Goal: Task Accomplishment & Management: Use online tool/utility

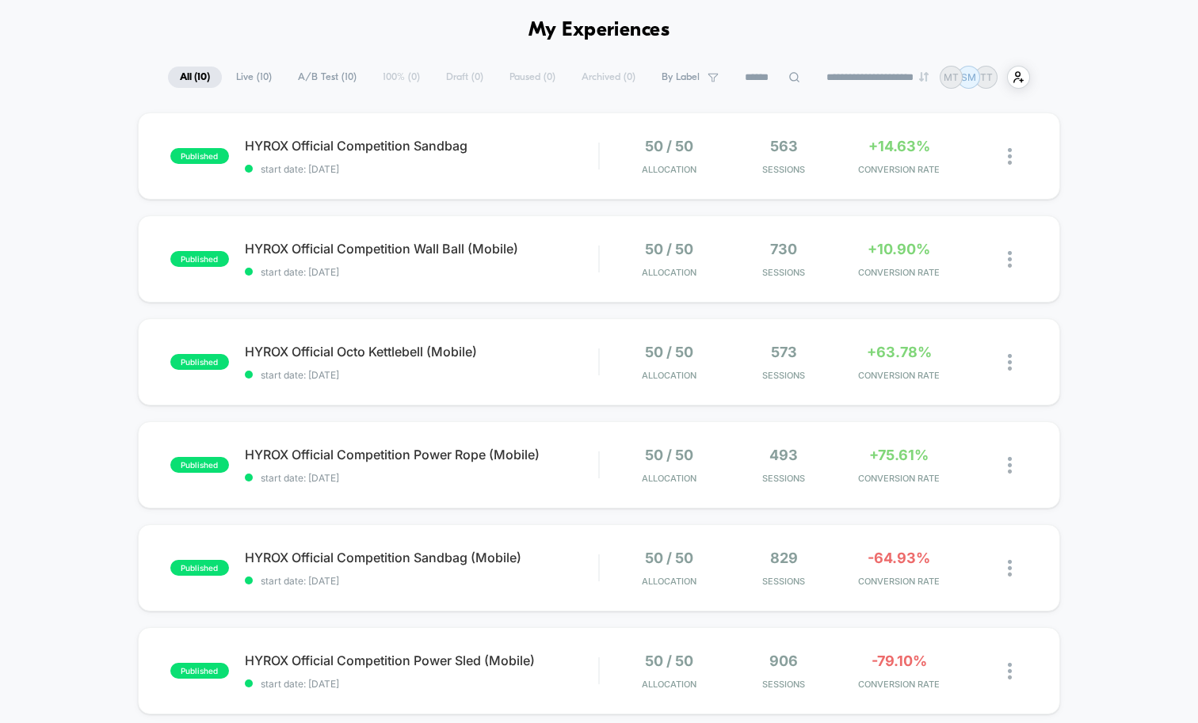
scroll to position [57, 0]
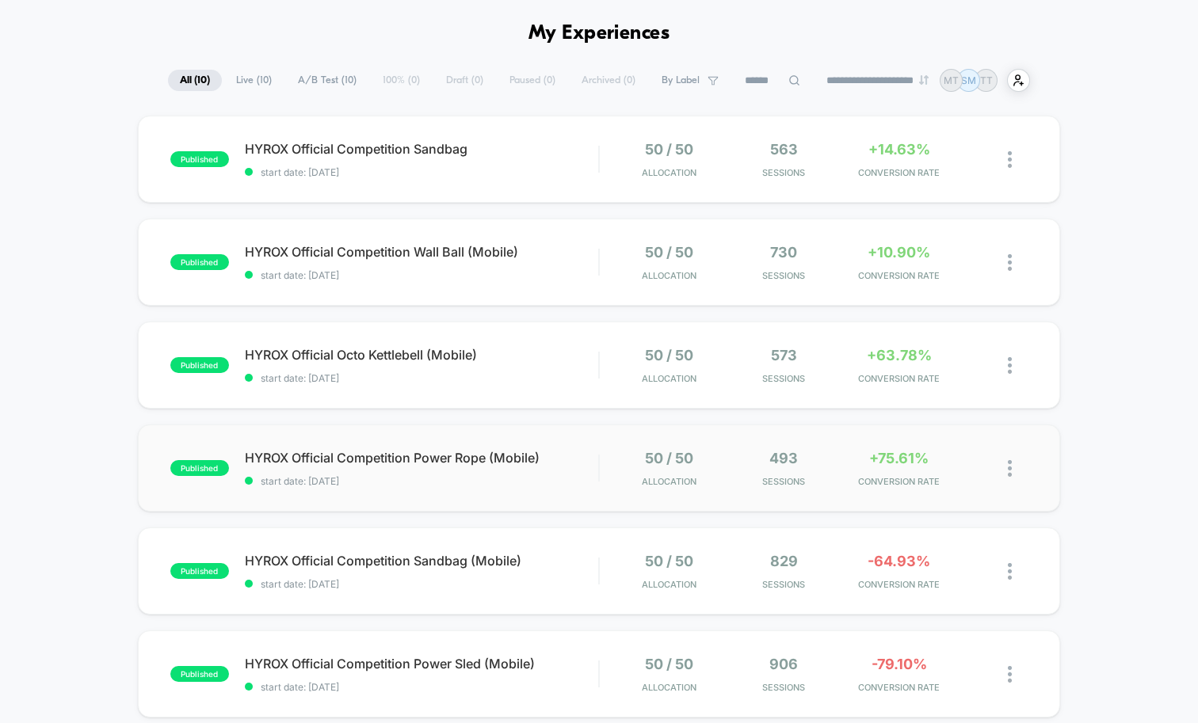
click at [568, 432] on div "published HYROX Official Competition Power Rope (Mobile) start date: [DATE] 50 …" at bounding box center [599, 468] width 922 height 87
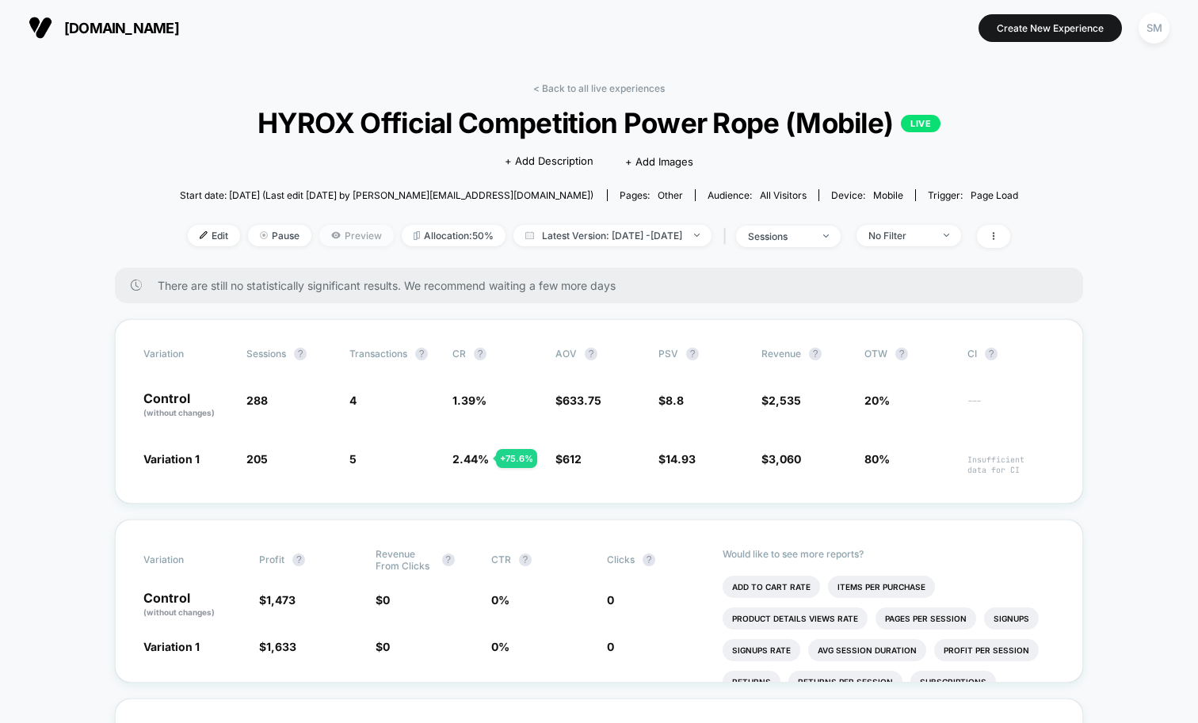
click at [319, 239] on span "Preview" at bounding box center [356, 235] width 74 height 21
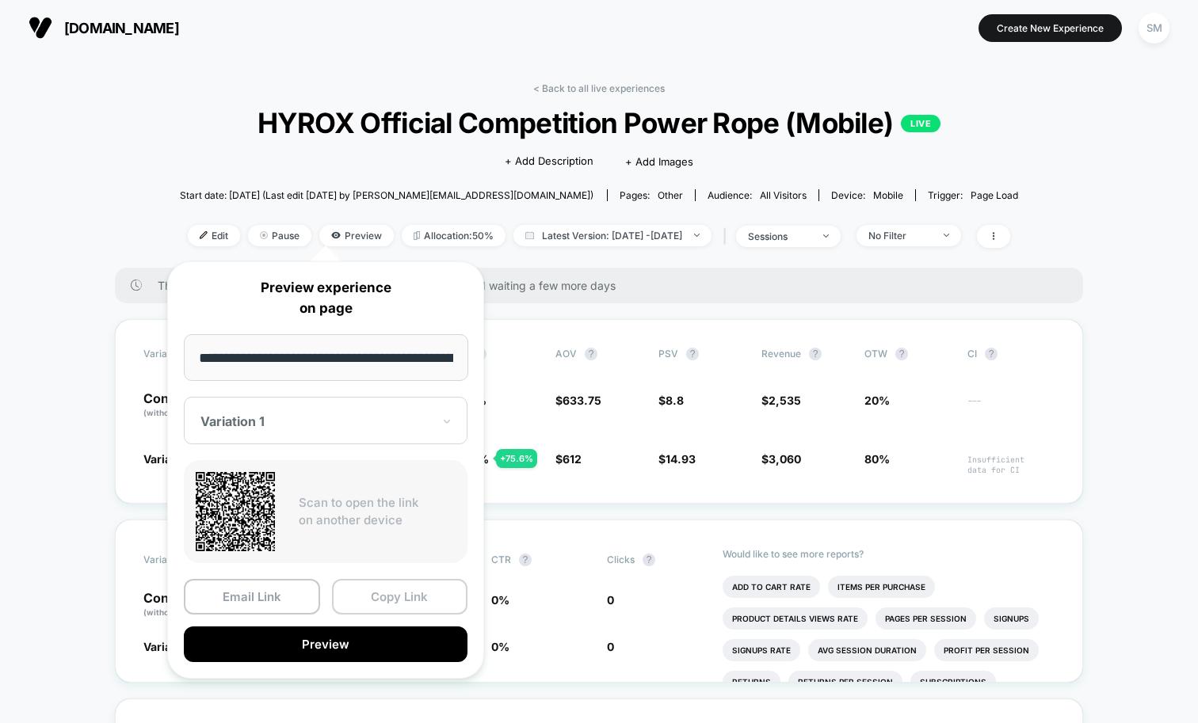
click at [404, 611] on button "Copy Link" at bounding box center [400, 597] width 136 height 36
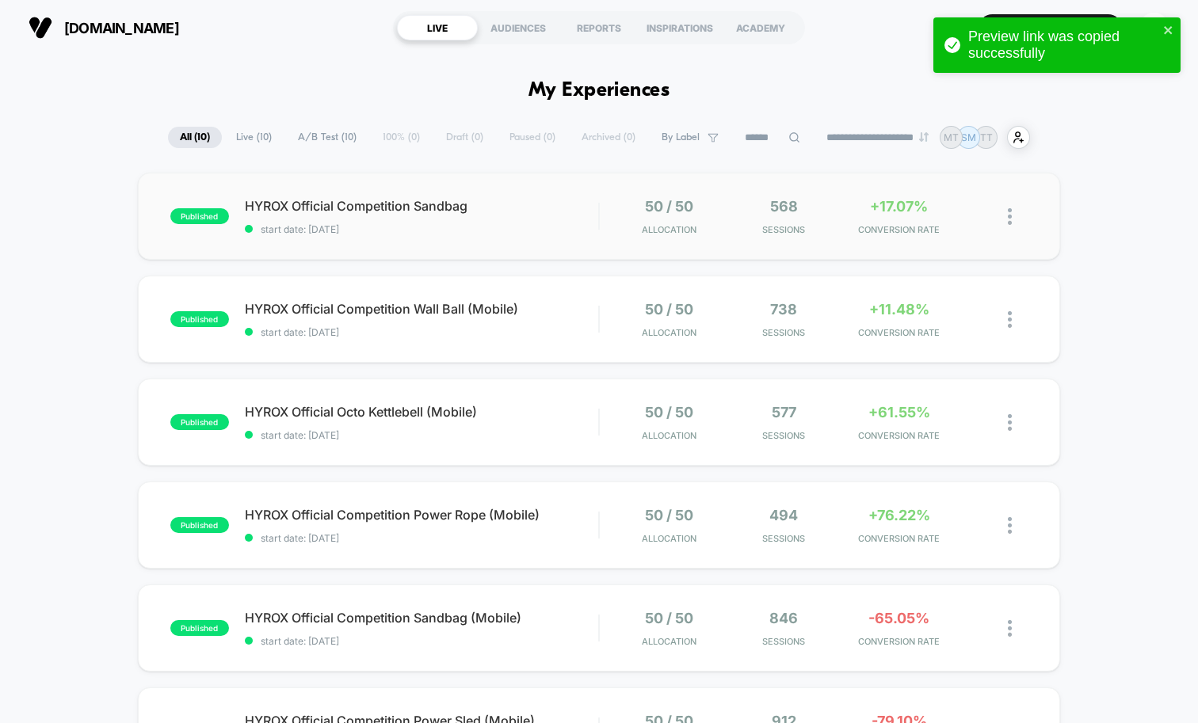
click at [550, 240] on div "published HYROX Official Competition Sandbag start date: [DATE] 50 / 50 Allocat…" at bounding box center [599, 216] width 922 height 87
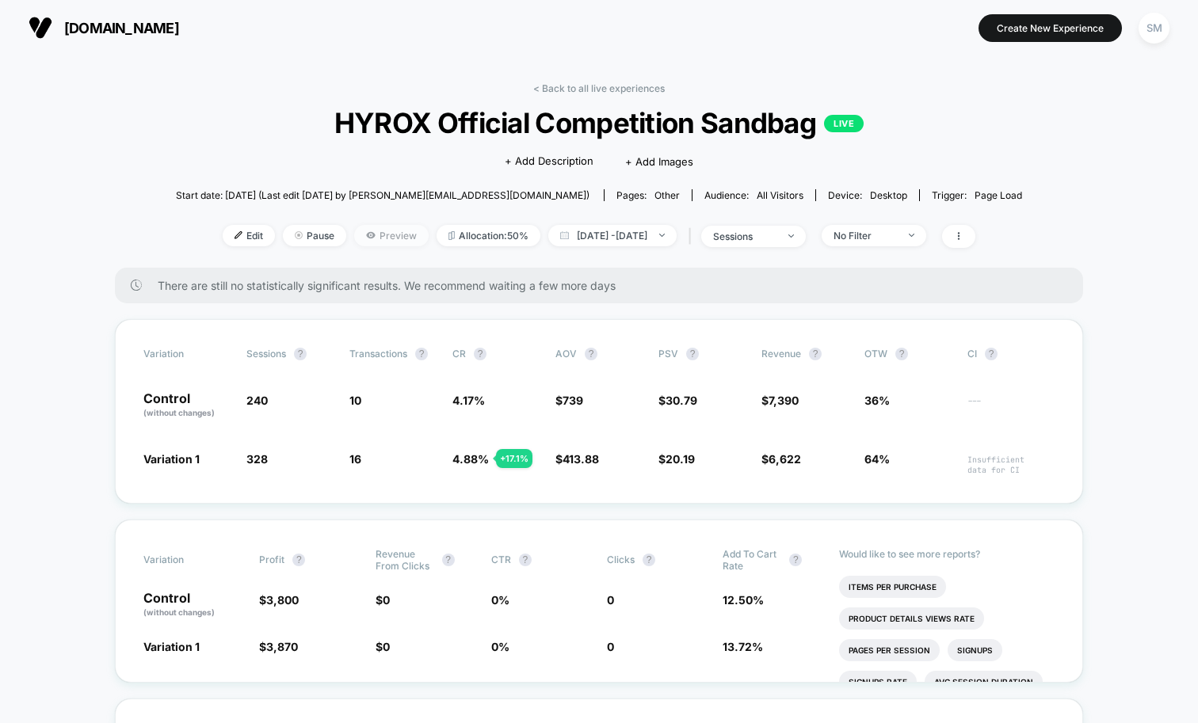
click at [366, 231] on icon at bounding box center [371, 236] width 10 height 10
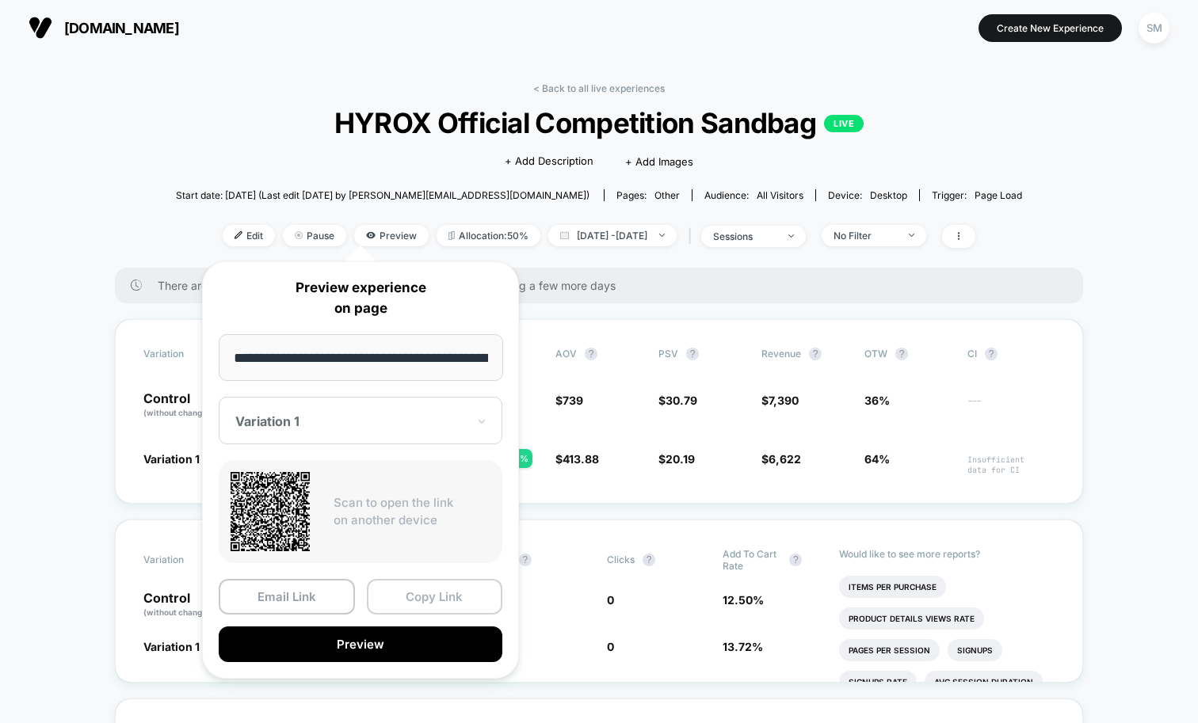
click at [462, 590] on button "Copy Link" at bounding box center [435, 597] width 136 height 36
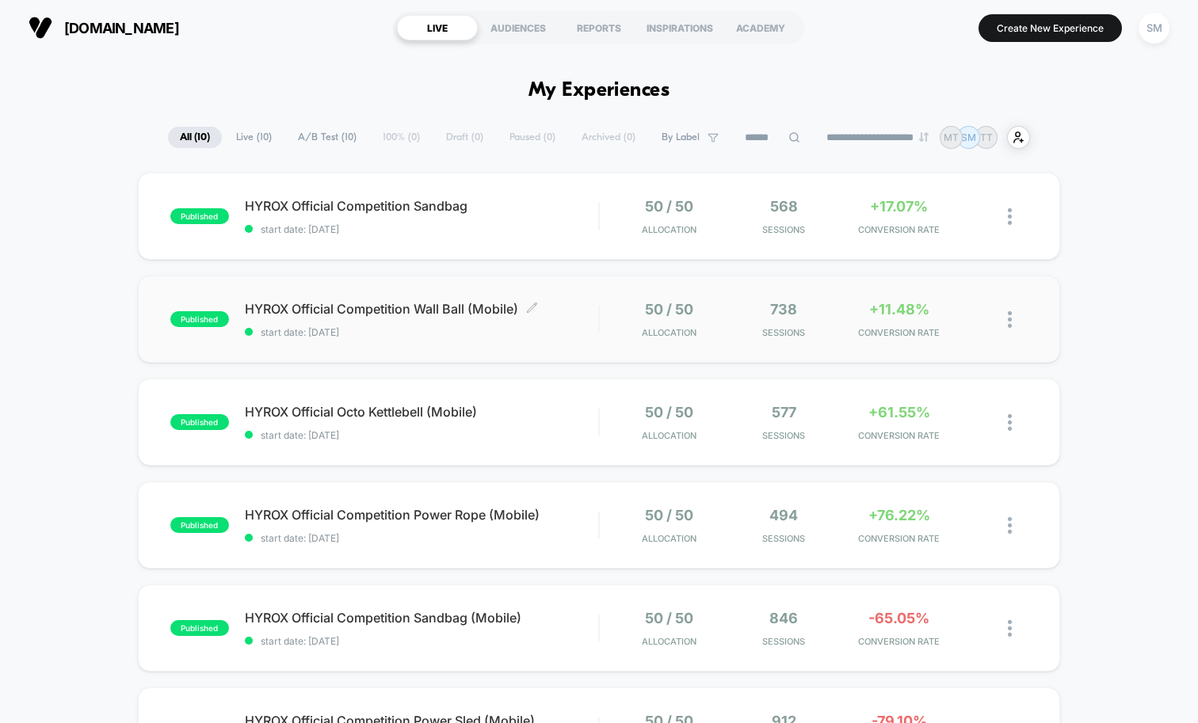
click at [449, 333] on span "start date: [DATE]" at bounding box center [421, 332] width 353 height 12
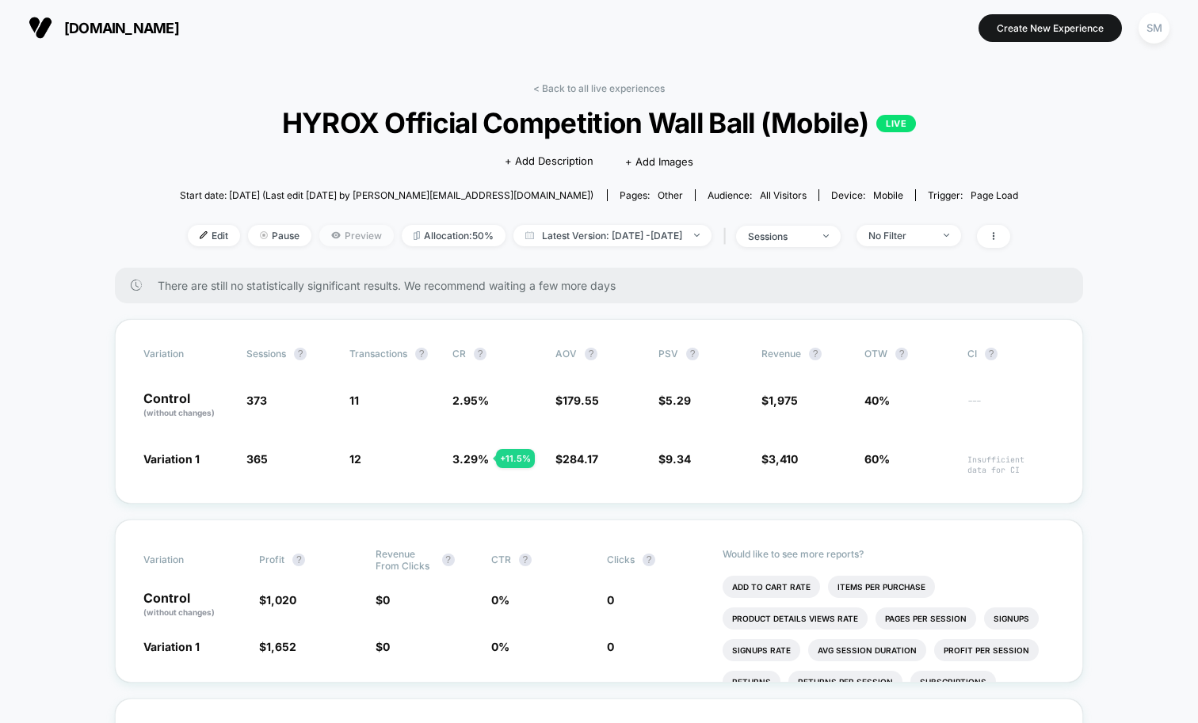
click at [342, 231] on span "Preview" at bounding box center [356, 235] width 74 height 21
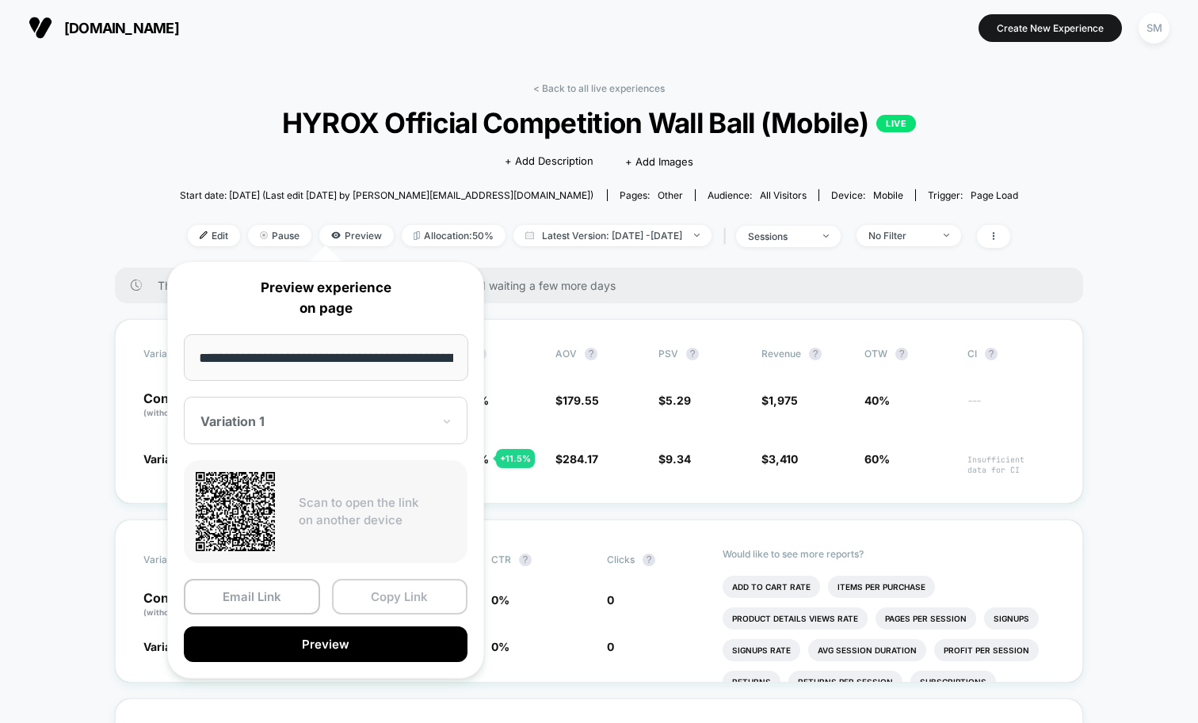
click at [379, 594] on button "Copy Link" at bounding box center [400, 597] width 136 height 36
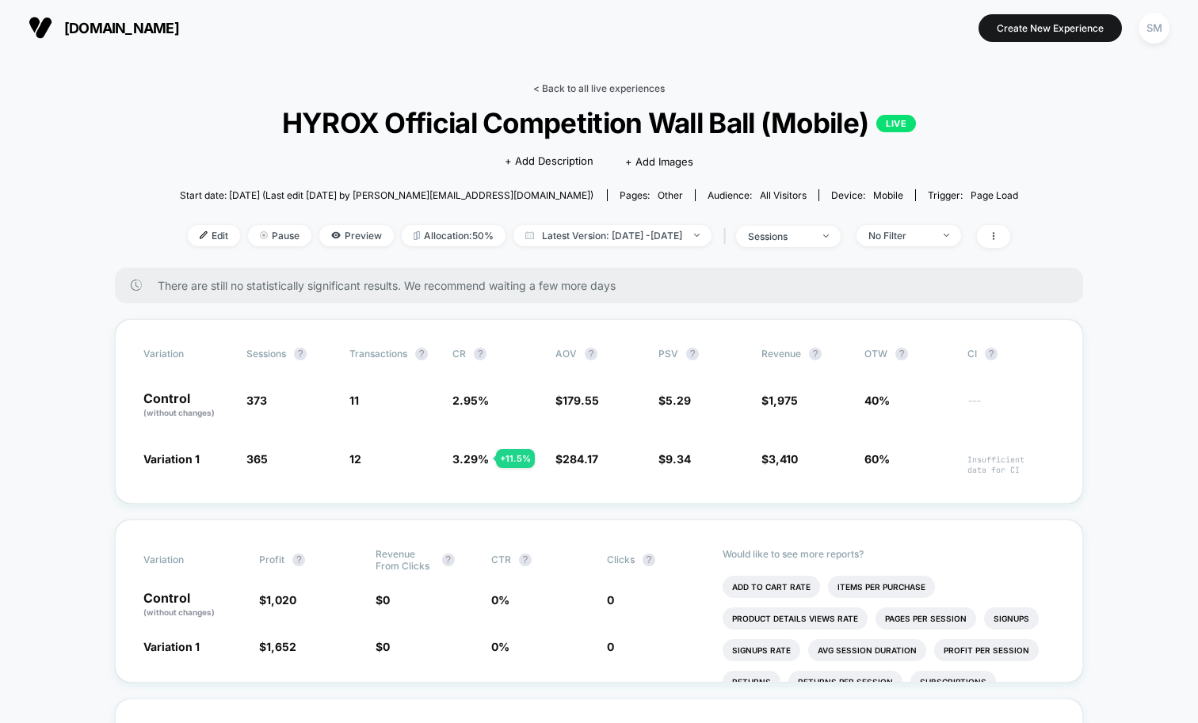
click at [580, 88] on link "< Back to all live experiences" at bounding box center [599, 88] width 132 height 12
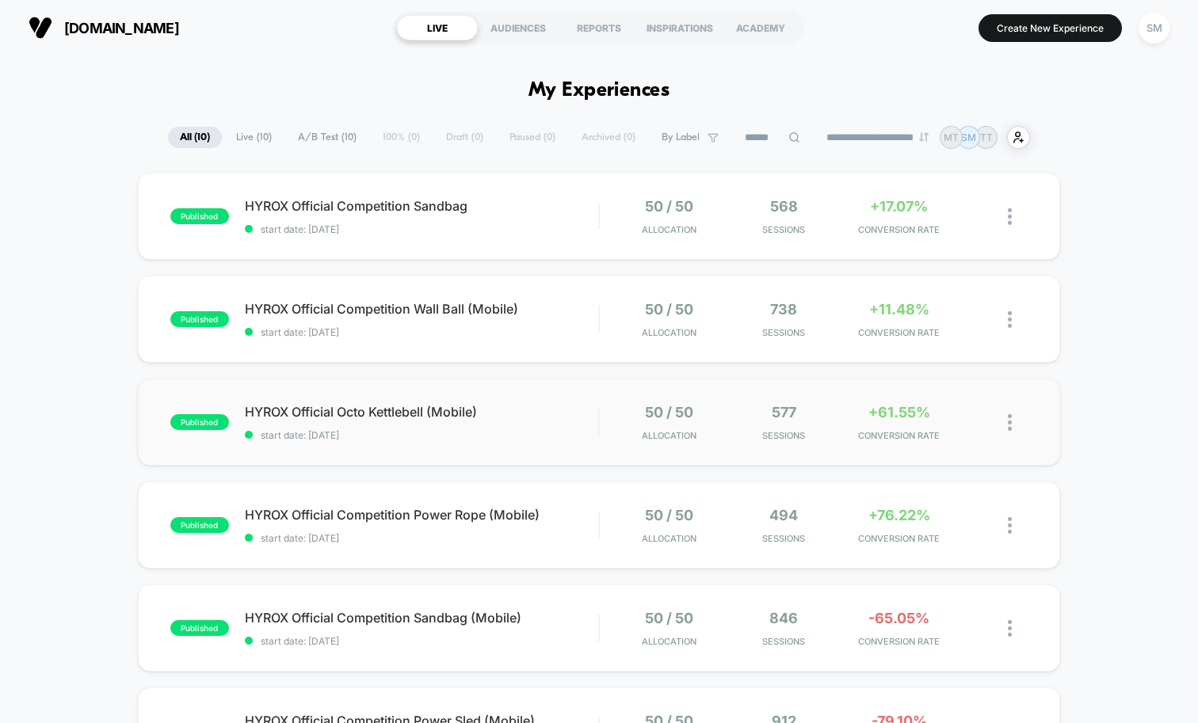
click at [553, 449] on div "published HYROX Official [PERSON_NAME] (Mobile) start date: [DATE] 50 / 50 Allo…" at bounding box center [599, 422] width 922 height 87
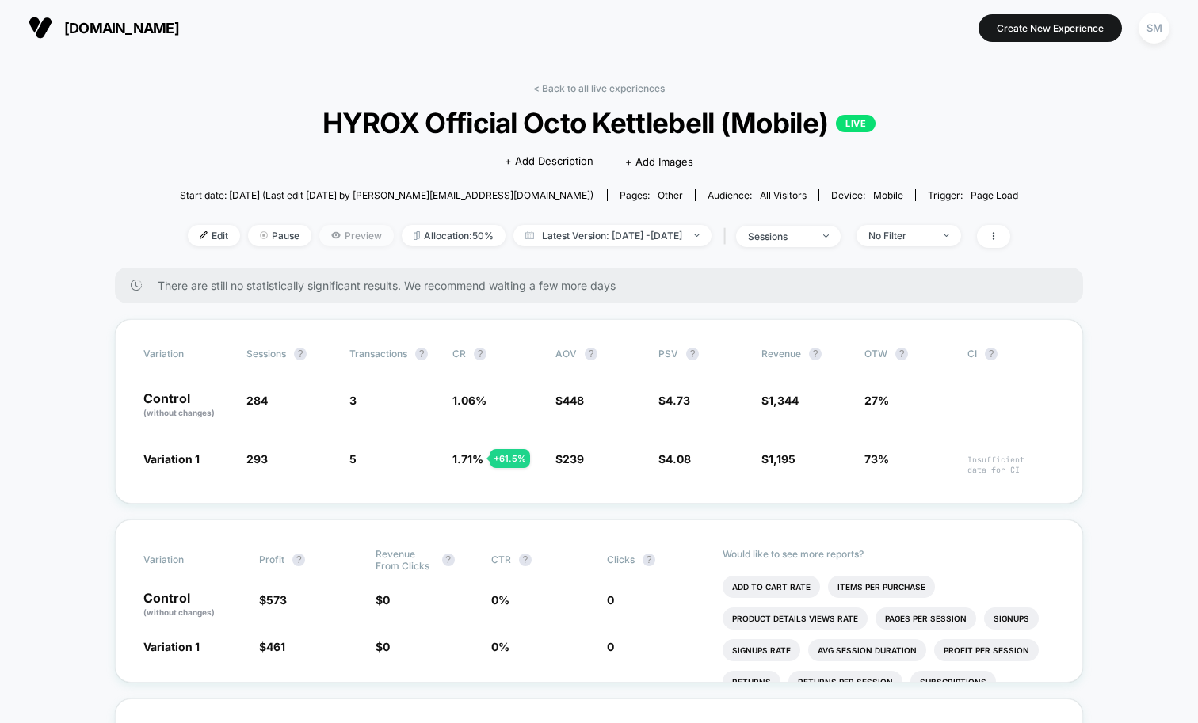
click at [319, 236] on span "Preview" at bounding box center [356, 235] width 74 height 21
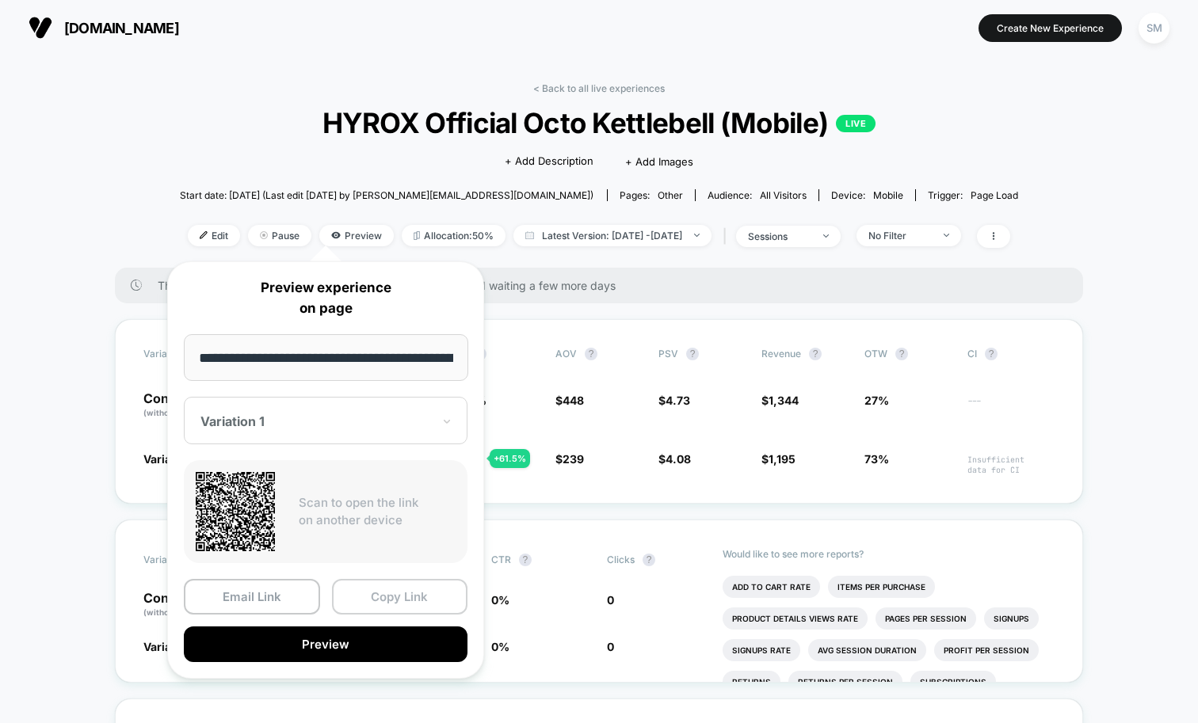
click at [394, 591] on button "Copy Link" at bounding box center [400, 597] width 136 height 36
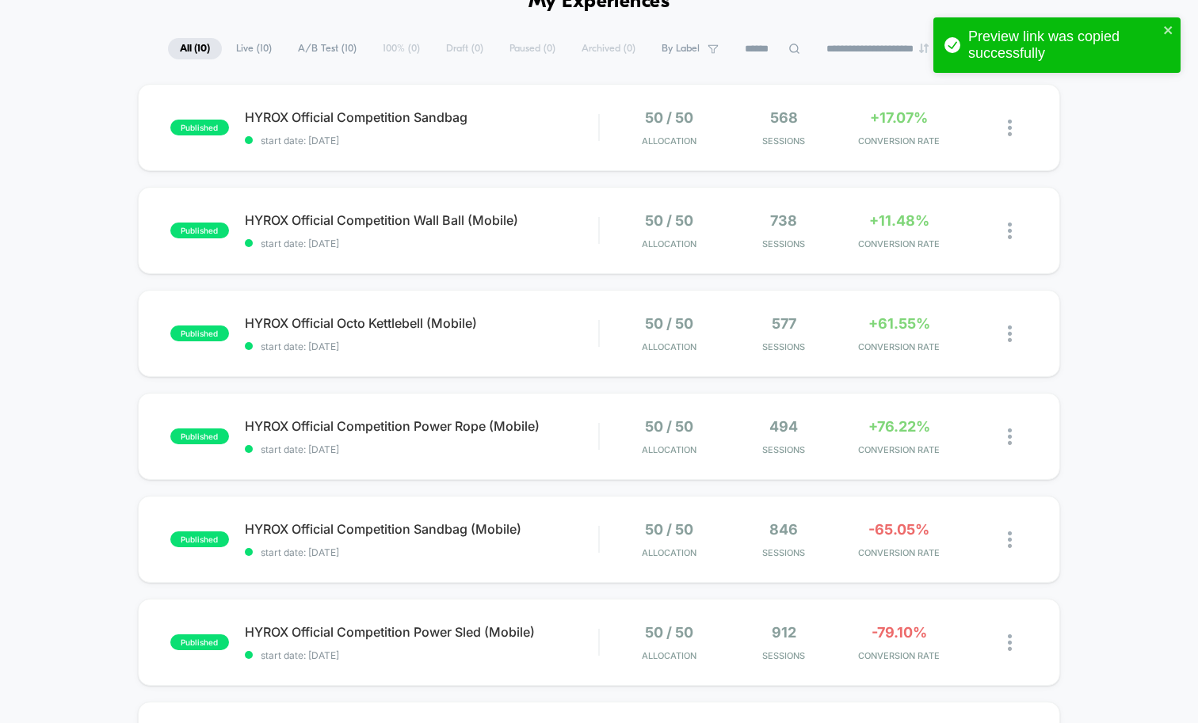
scroll to position [144, 0]
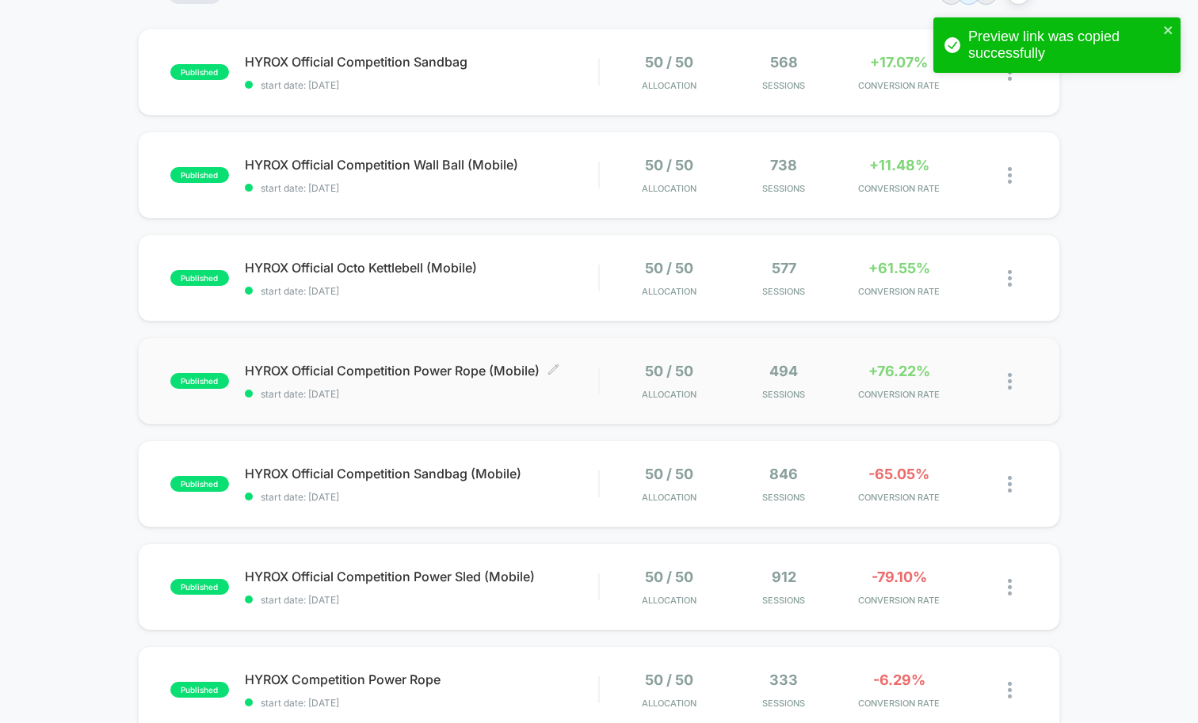
click at [580, 393] on span "start date: [DATE]" at bounding box center [421, 394] width 353 height 12
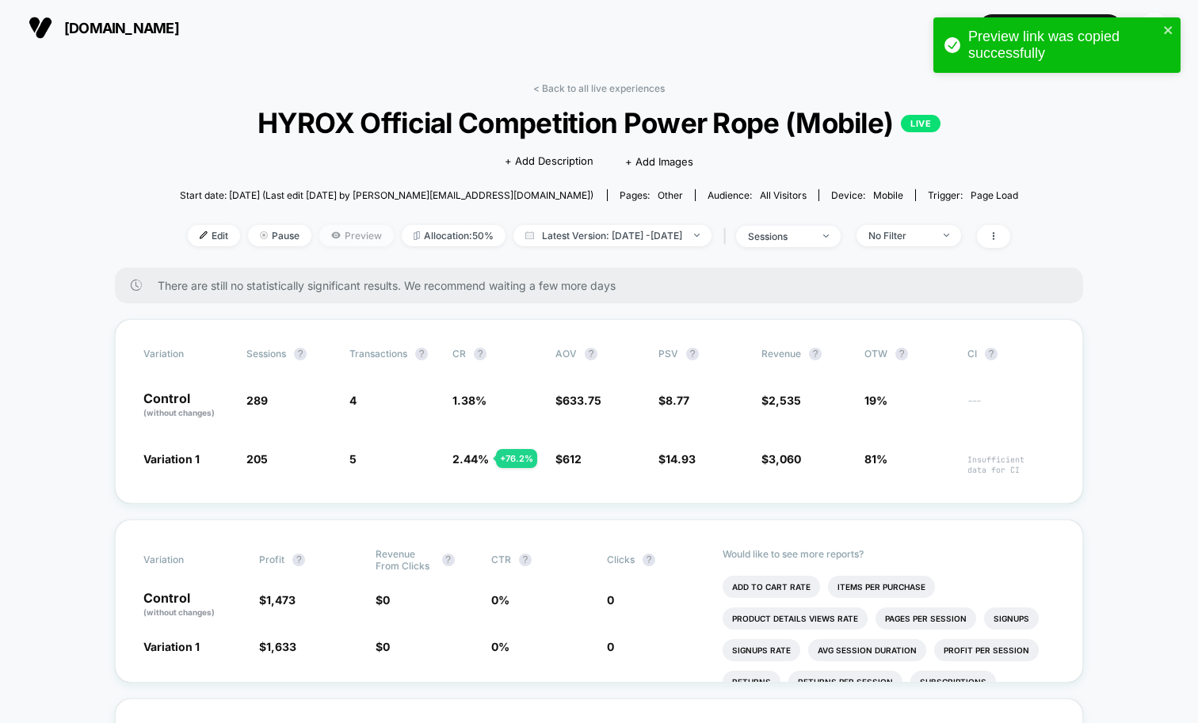
click at [342, 229] on span "Preview" at bounding box center [356, 235] width 74 height 21
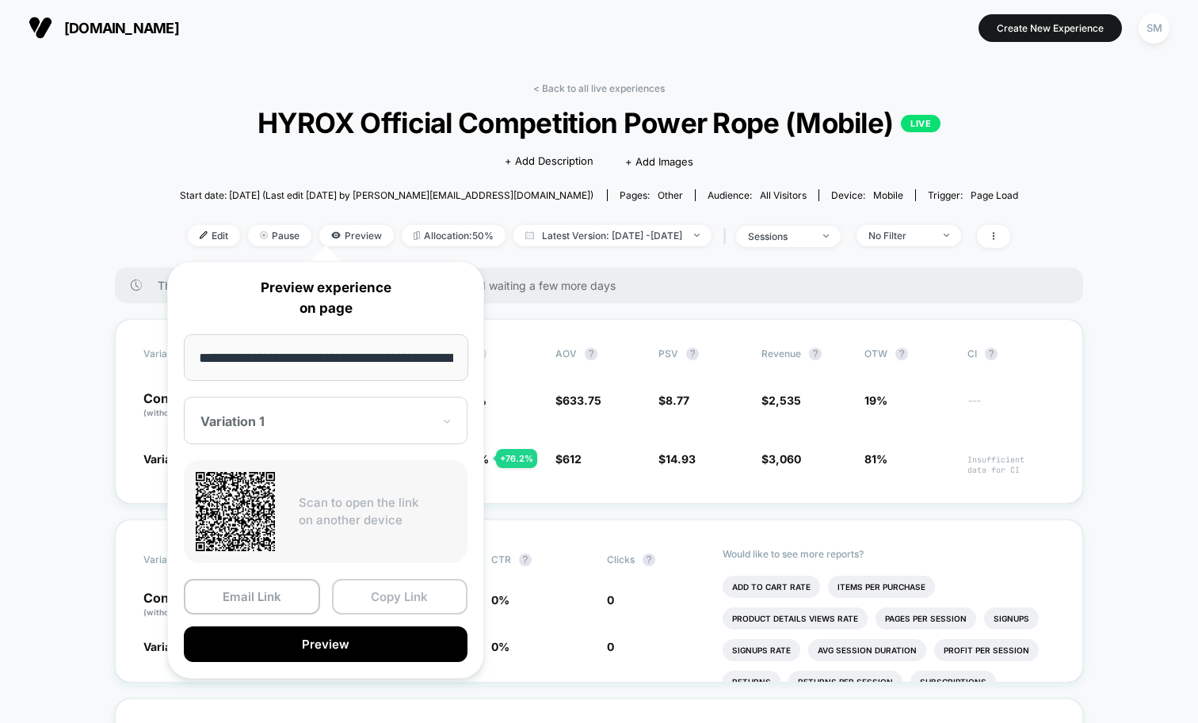
click at [376, 582] on button "Copy Link" at bounding box center [400, 597] width 136 height 36
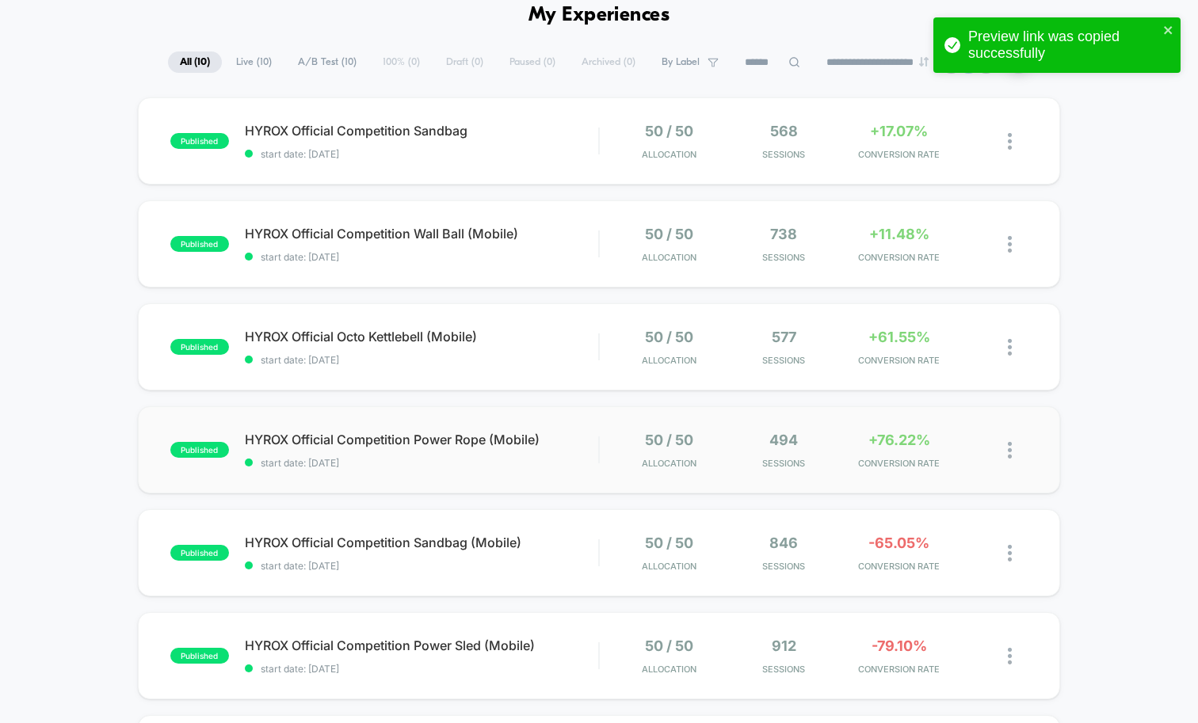
scroll to position [176, 0]
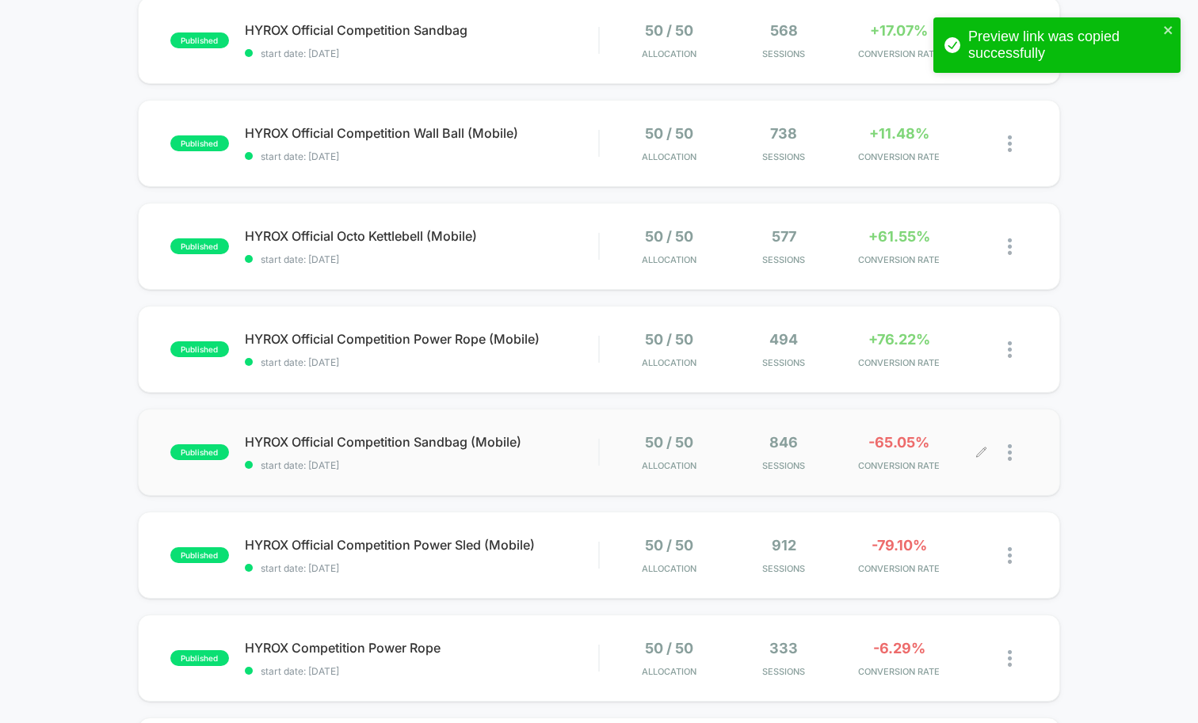
click at [603, 441] on div "50 / 50 Allocation 846 Sessions -65.05% CONVERSION RATE" at bounding box center [814, 452] width 428 height 37
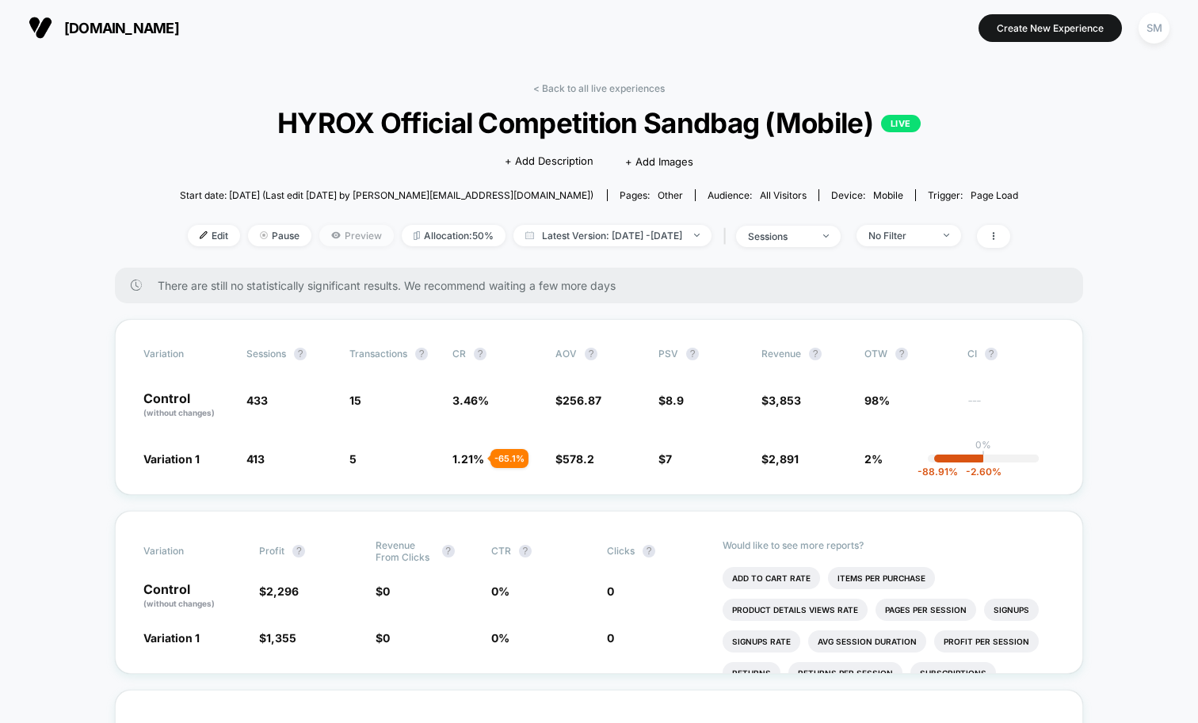
click at [319, 227] on span "Preview" at bounding box center [356, 235] width 74 height 21
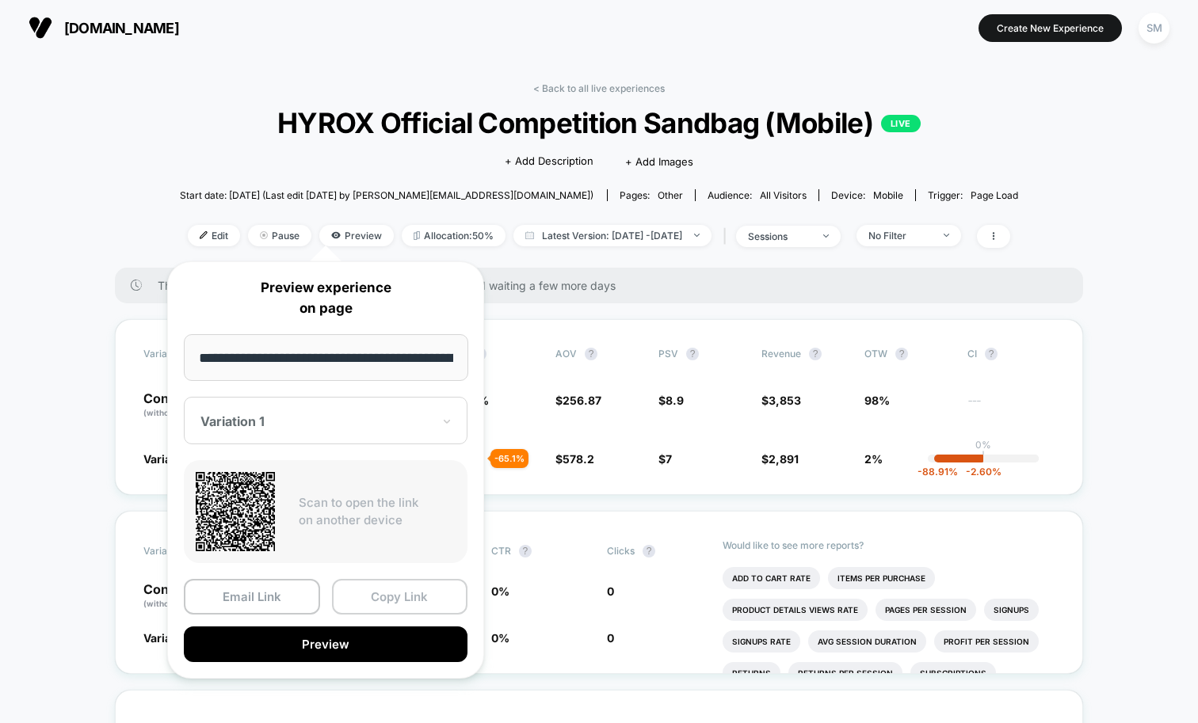
click at [381, 588] on button "Copy Link" at bounding box center [400, 597] width 136 height 36
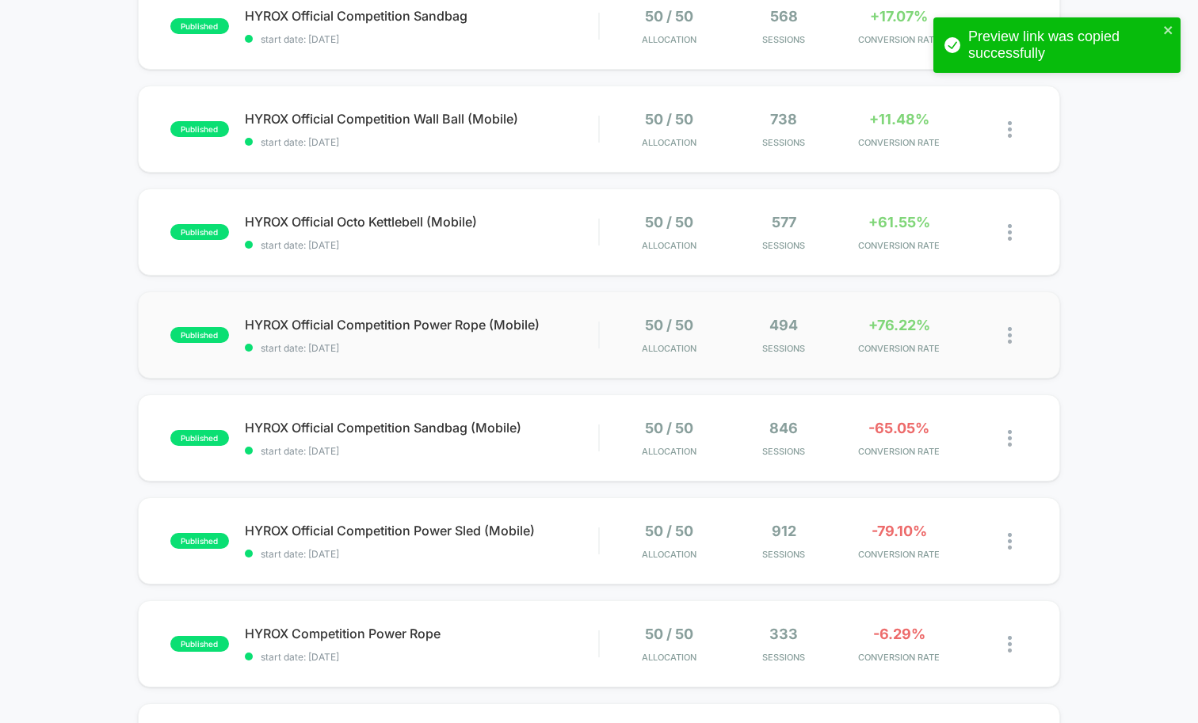
scroll to position [222, 0]
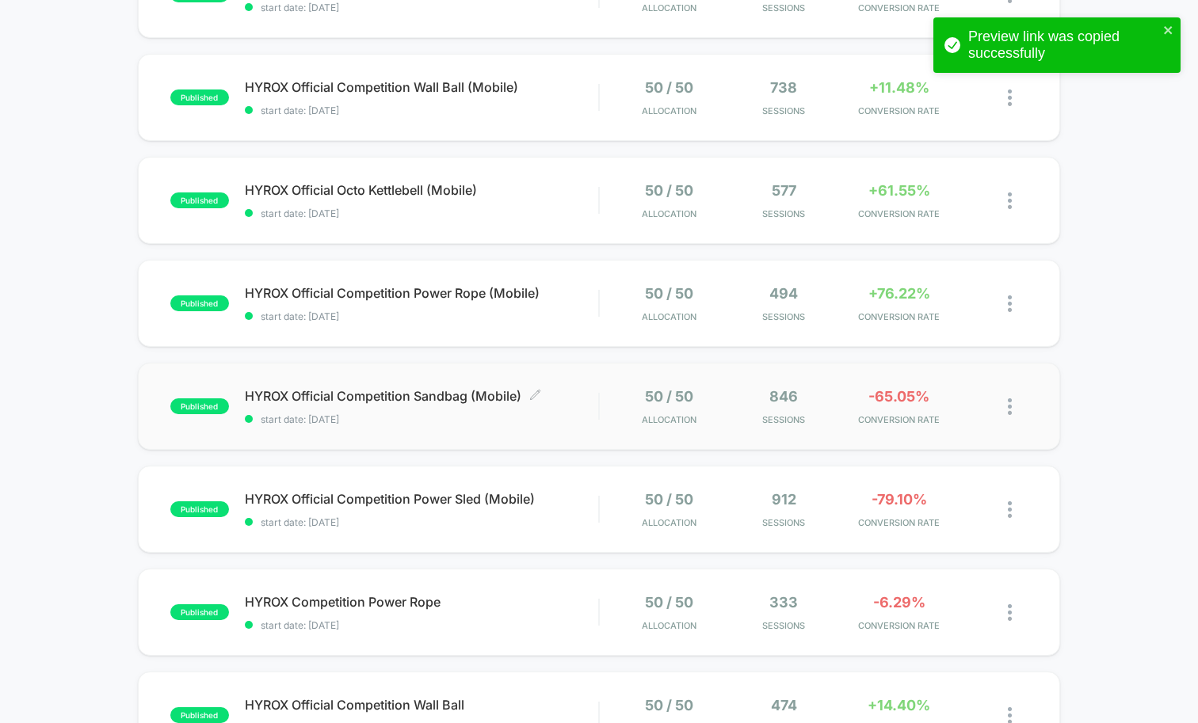
click at [582, 418] on span "start date: [DATE]" at bounding box center [421, 420] width 353 height 12
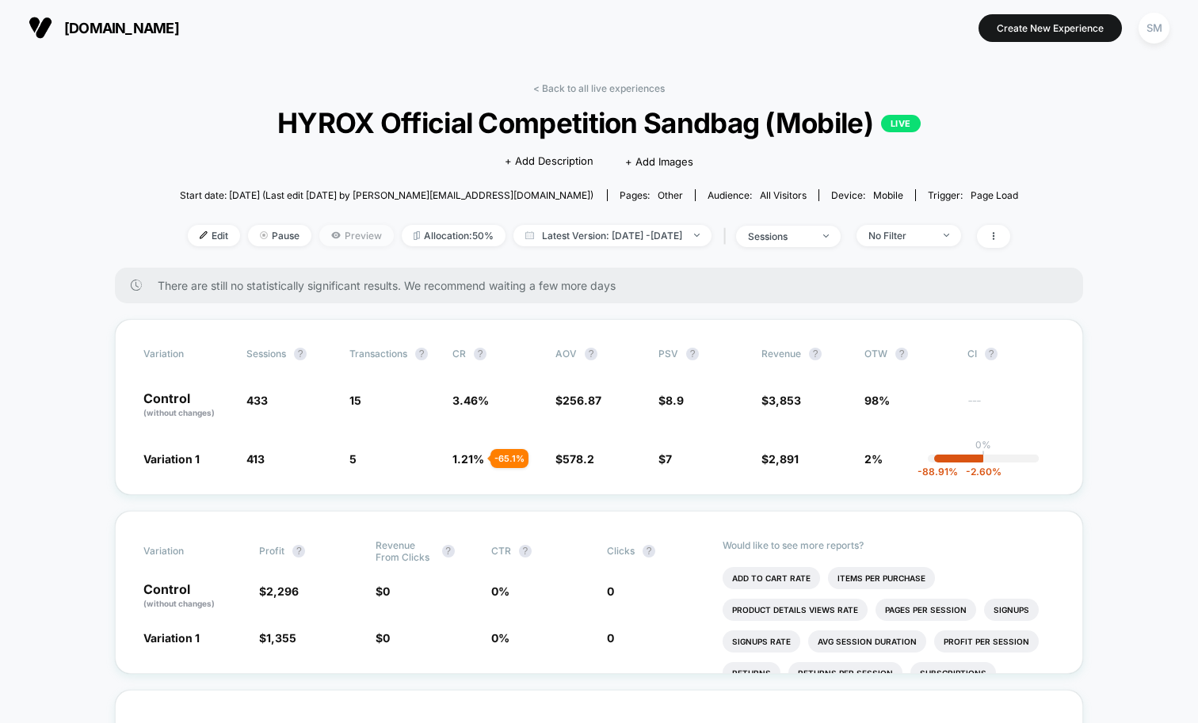
click at [319, 229] on span "Preview" at bounding box center [356, 235] width 74 height 21
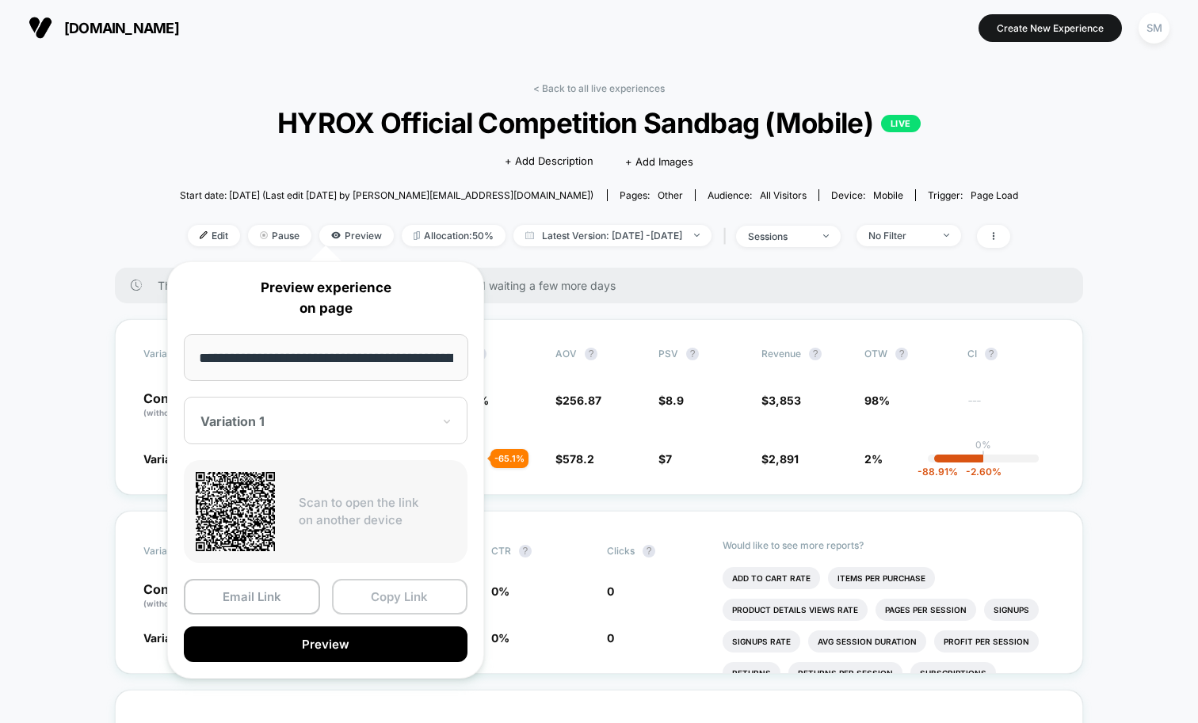
click at [415, 583] on button "Copy Link" at bounding box center [400, 597] width 136 height 36
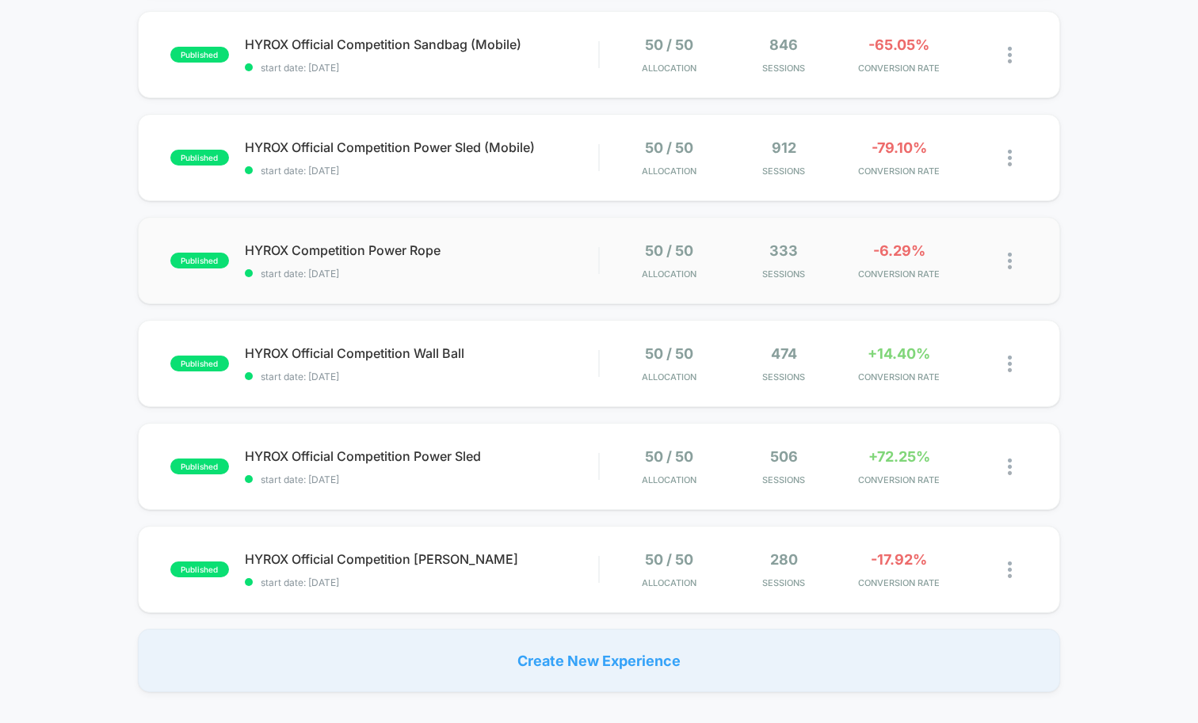
scroll to position [571, 0]
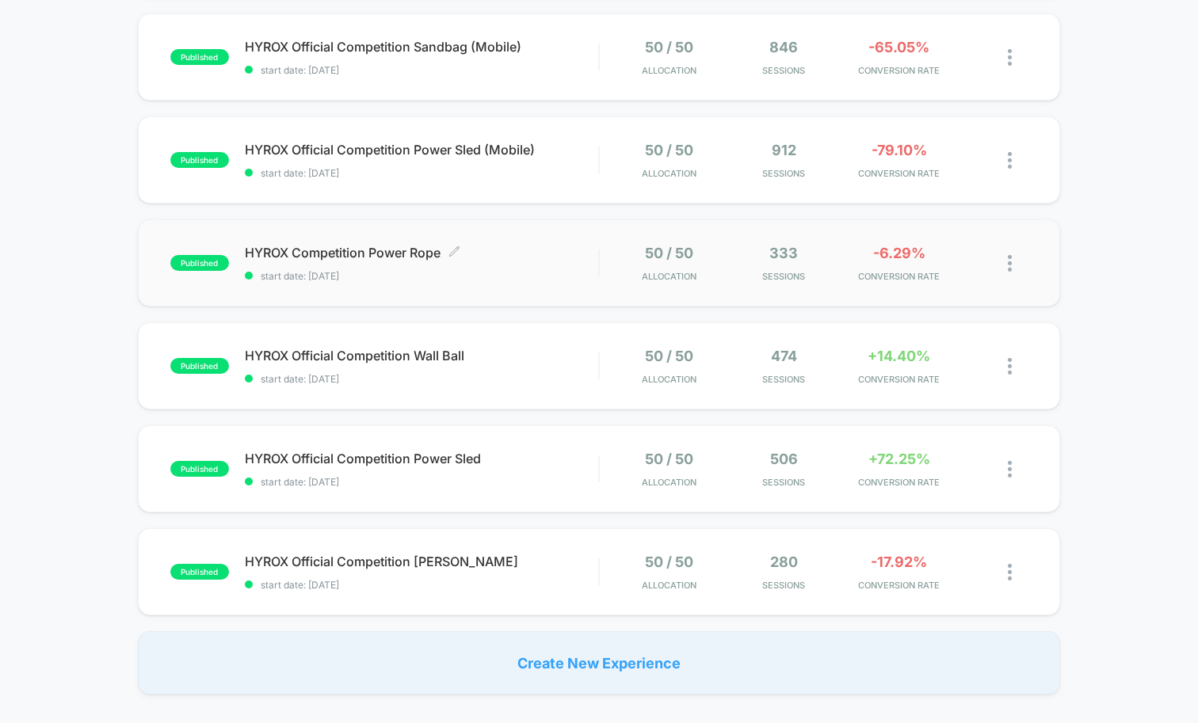
click at [500, 258] on span "HYROX Competition Power Rope Click to edit experience details" at bounding box center [421, 253] width 353 height 16
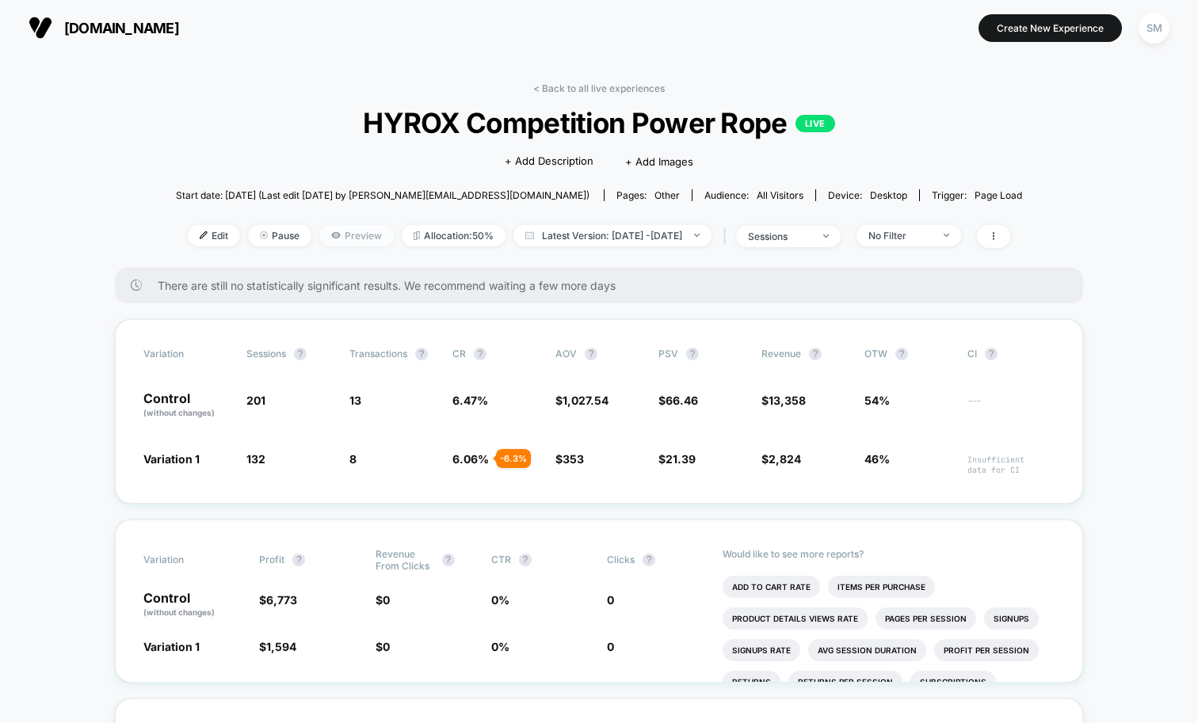
click at [319, 231] on span "Preview" at bounding box center [356, 235] width 74 height 21
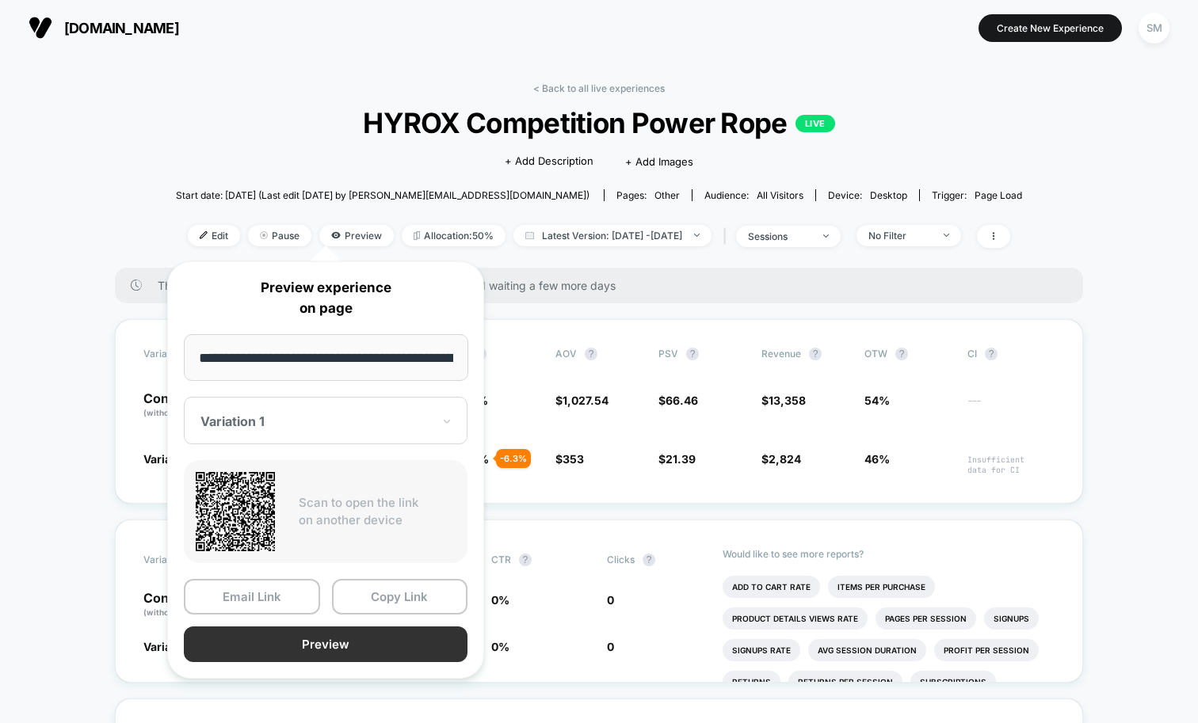
click at [362, 646] on button "Preview" at bounding box center [326, 645] width 284 height 36
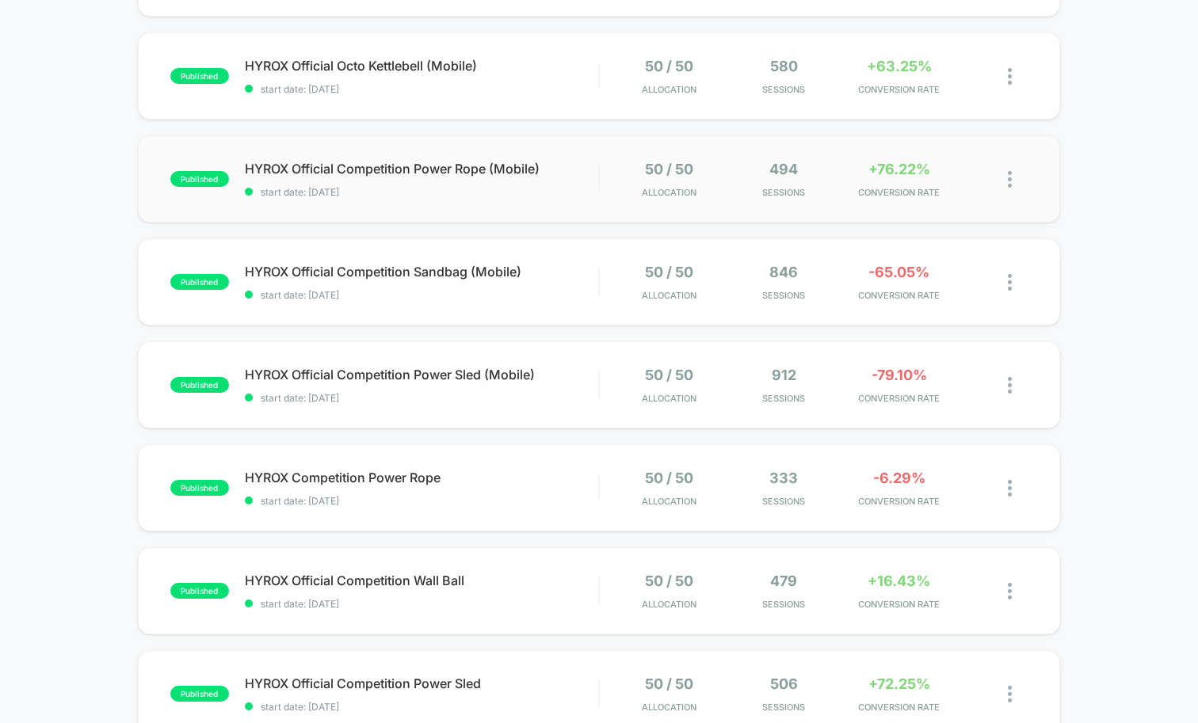
scroll to position [421, 0]
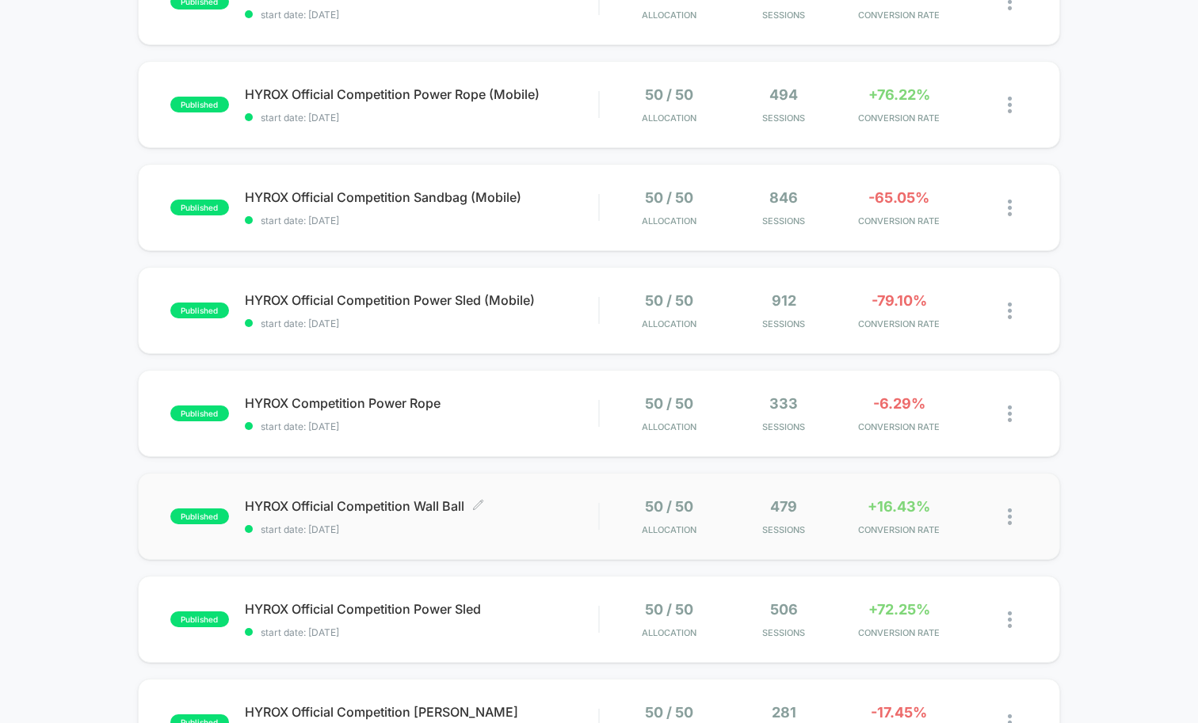
click at [533, 505] on span "HYROX Official Competition Wall Ball Click to edit experience details" at bounding box center [421, 506] width 353 height 16
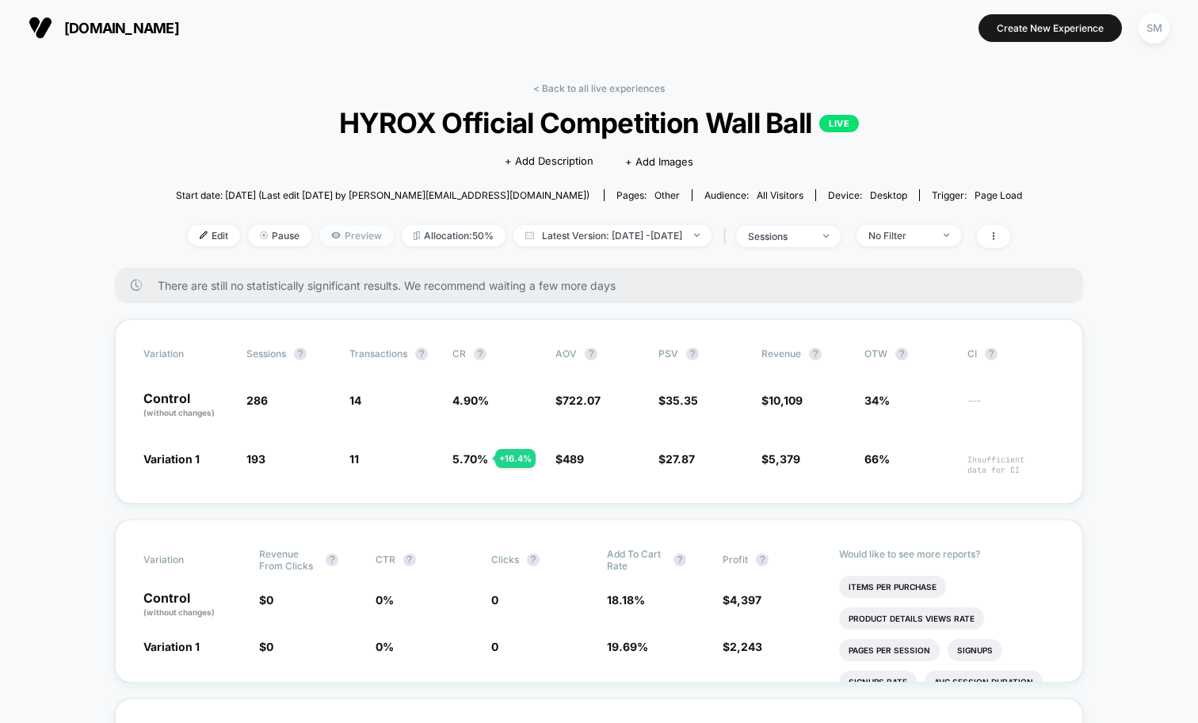
click at [331, 233] on icon at bounding box center [336, 236] width 10 height 10
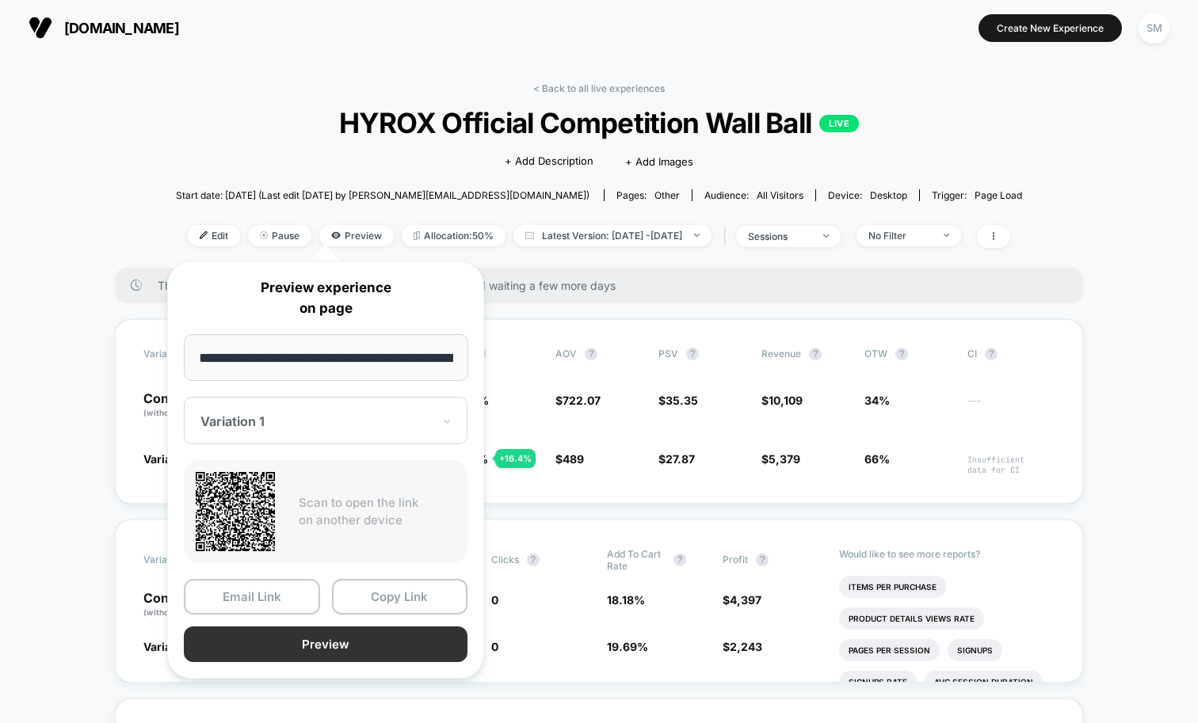
click at [368, 655] on button "Preview" at bounding box center [326, 645] width 284 height 36
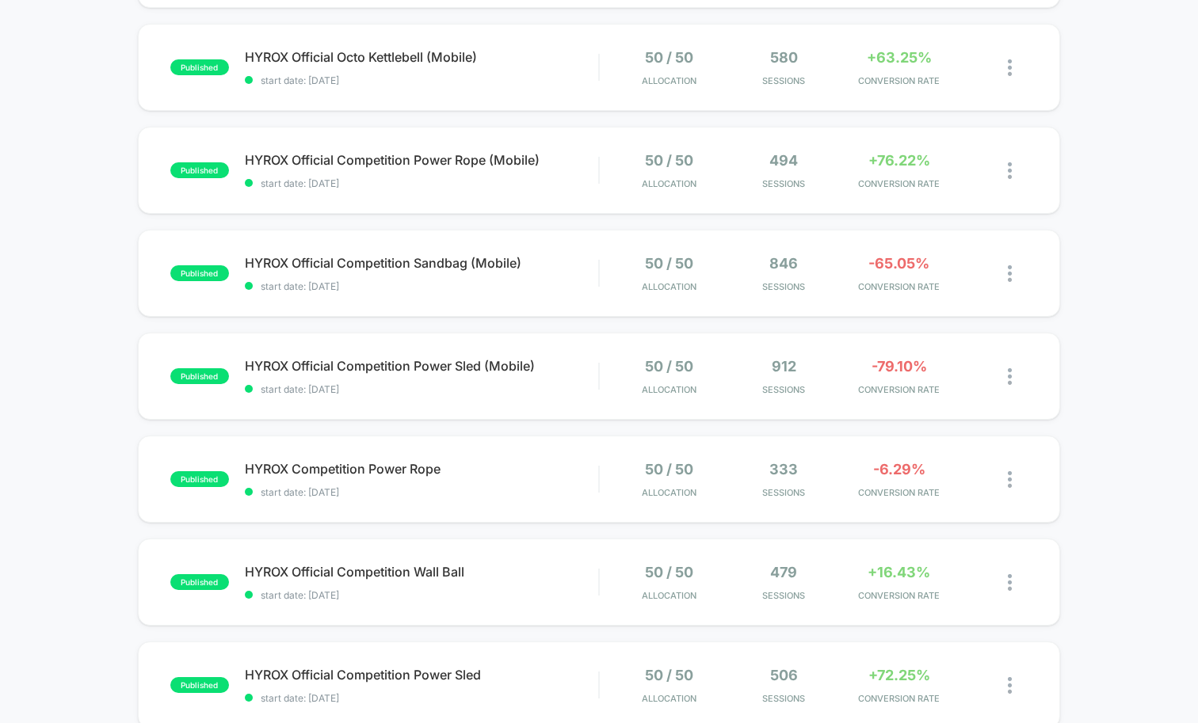
scroll to position [731, 0]
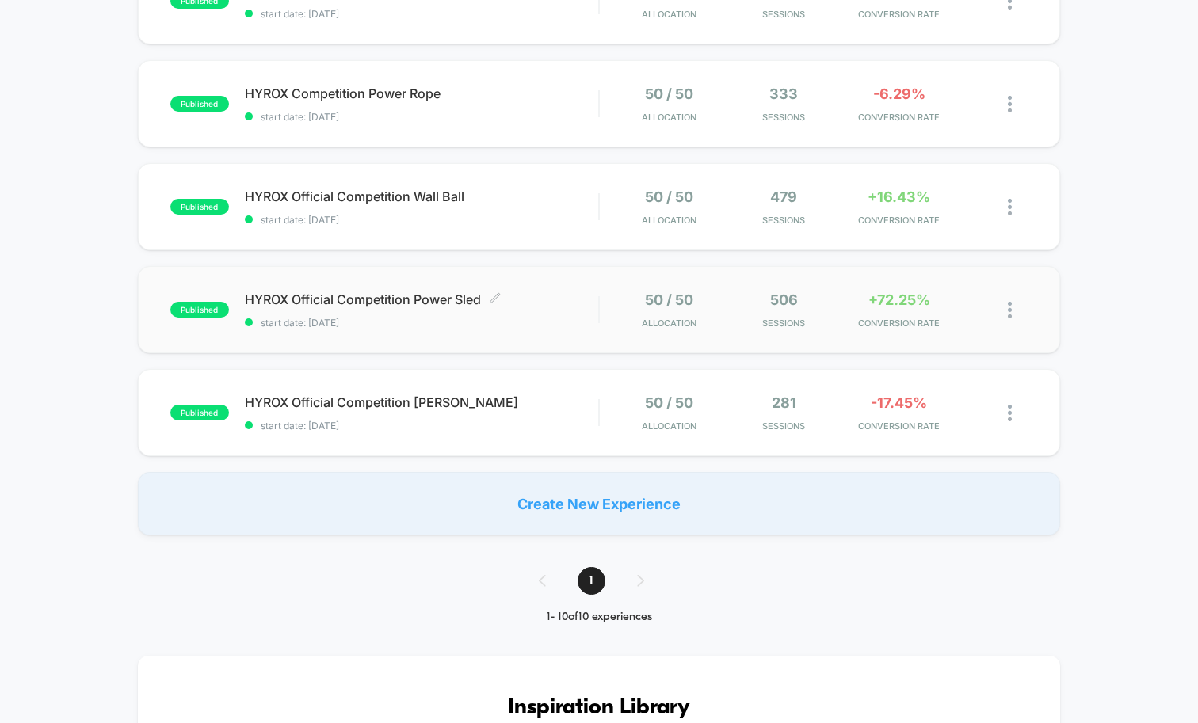
click at [575, 319] on span "start date: [DATE]" at bounding box center [421, 323] width 353 height 12
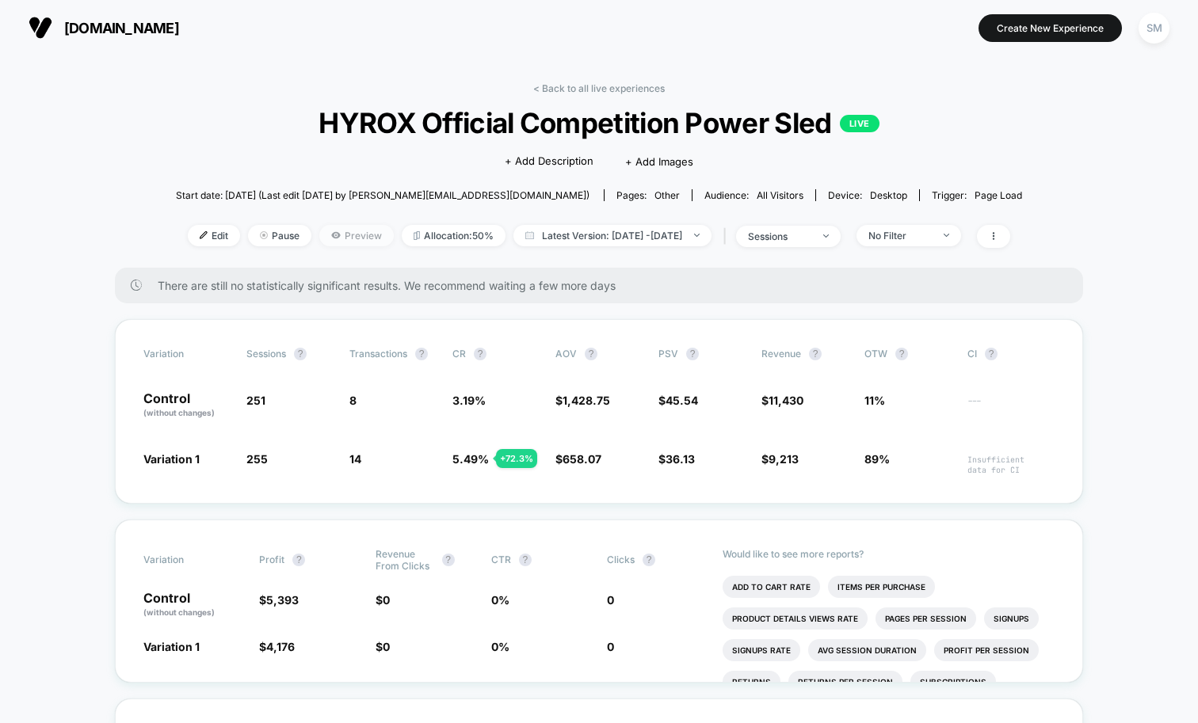
click at [331, 233] on icon at bounding box center [335, 235] width 9 height 6
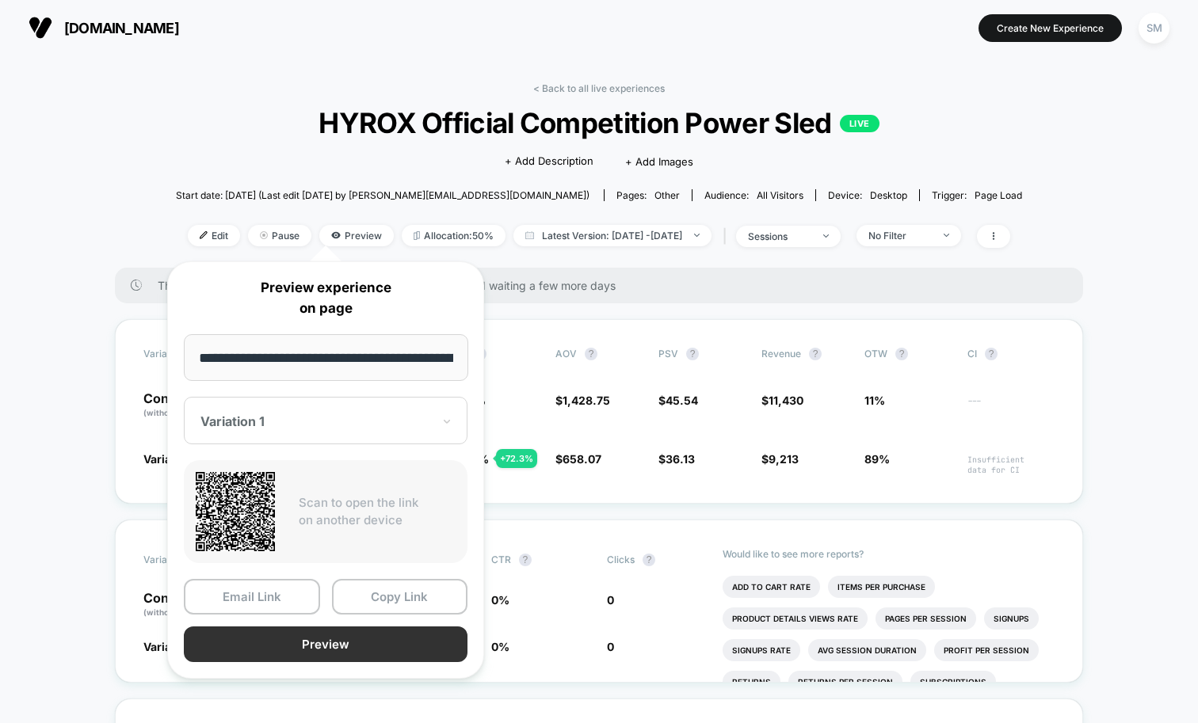
click at [378, 641] on button "Preview" at bounding box center [326, 645] width 284 height 36
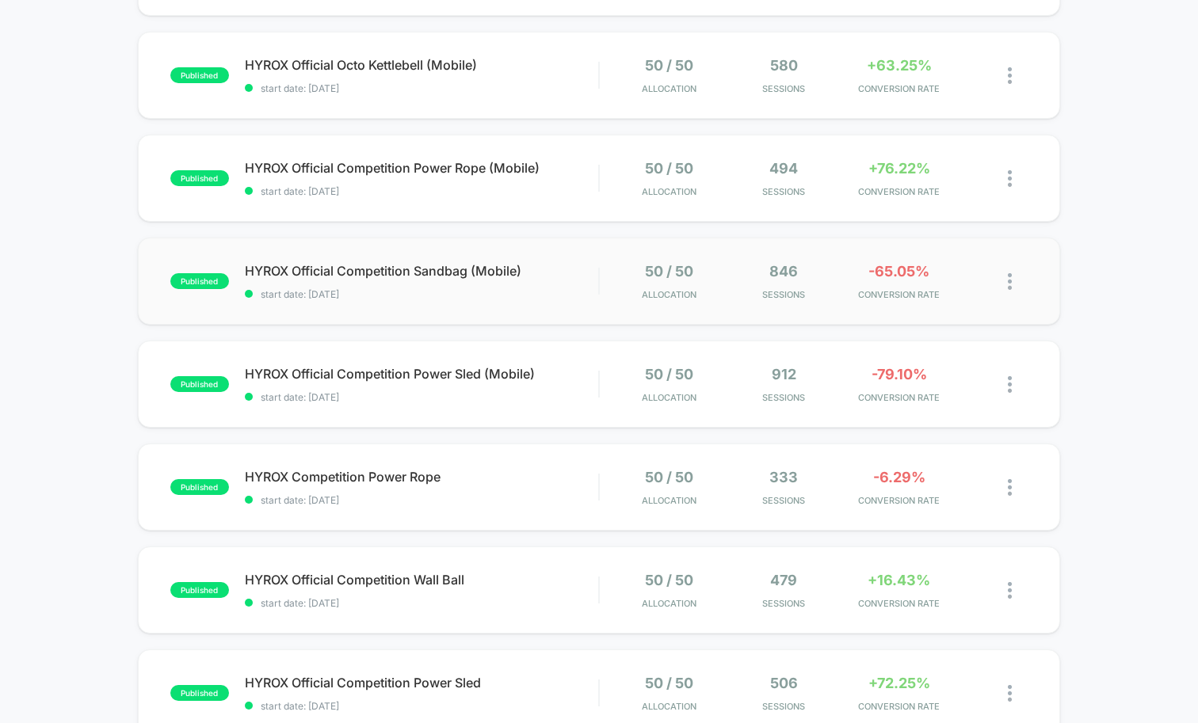
scroll to position [674, 0]
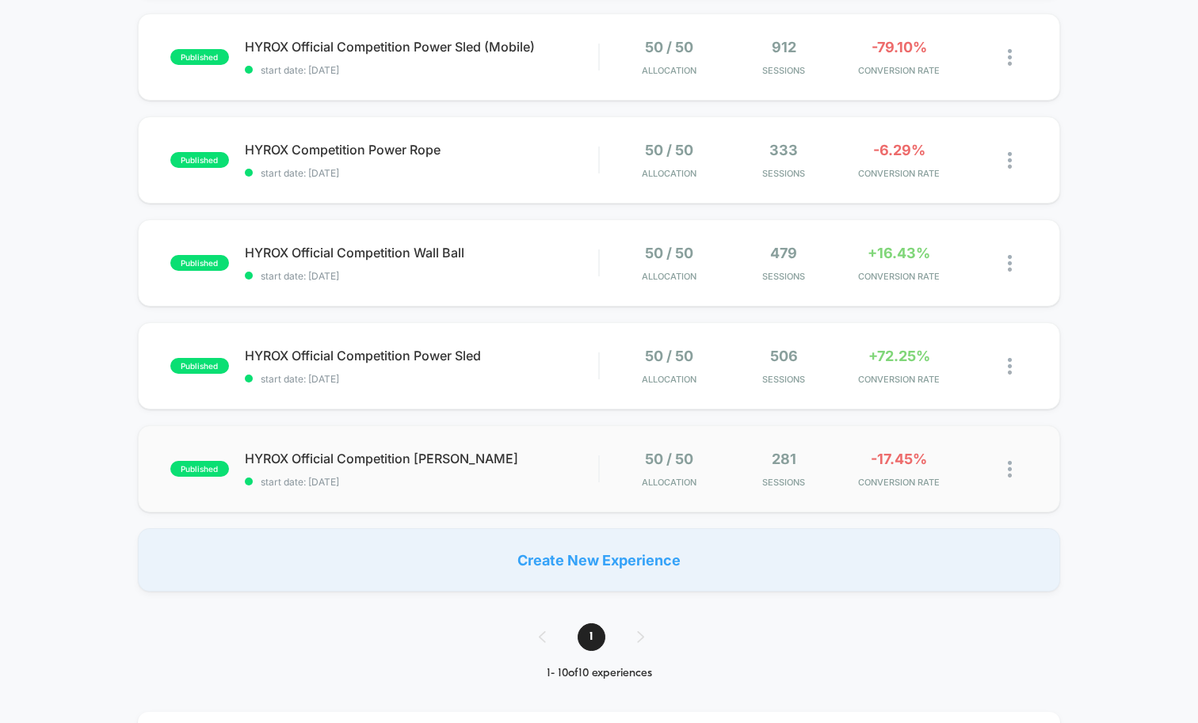
click at [559, 491] on div "published HYROX Official Competition [PERSON_NAME] start date: [DATE] 50 / 50 A…" at bounding box center [599, 469] width 922 height 87
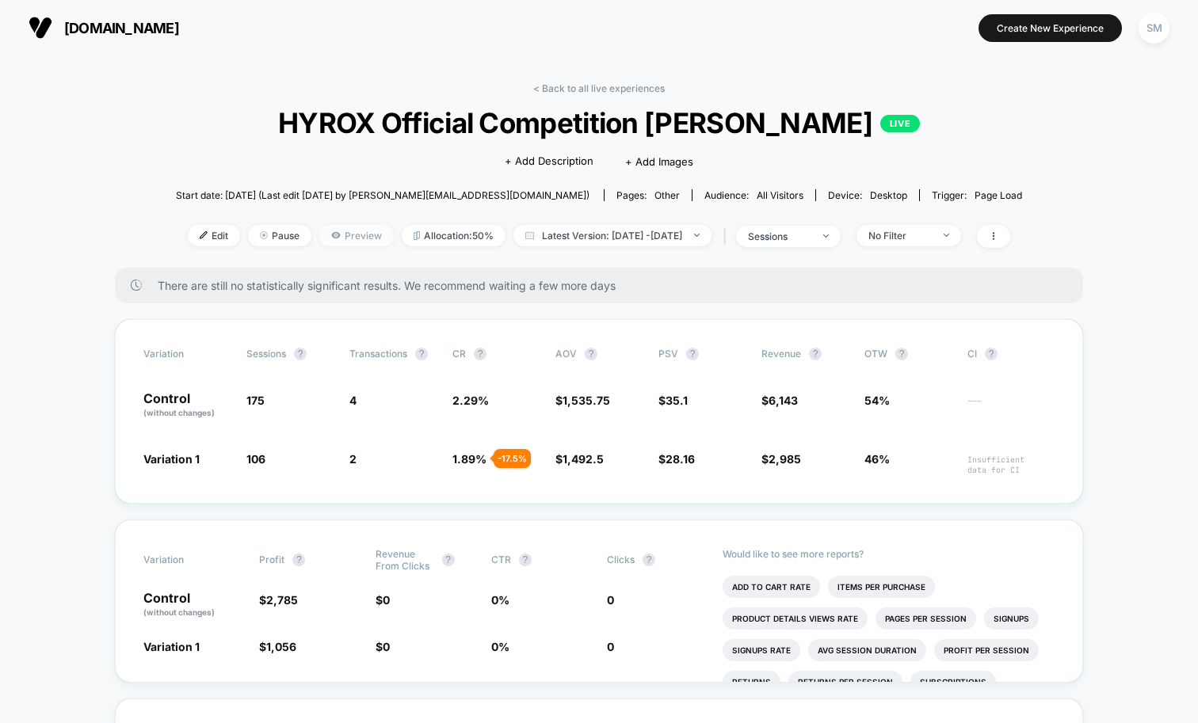
click at [319, 240] on span "Preview" at bounding box center [356, 235] width 74 height 21
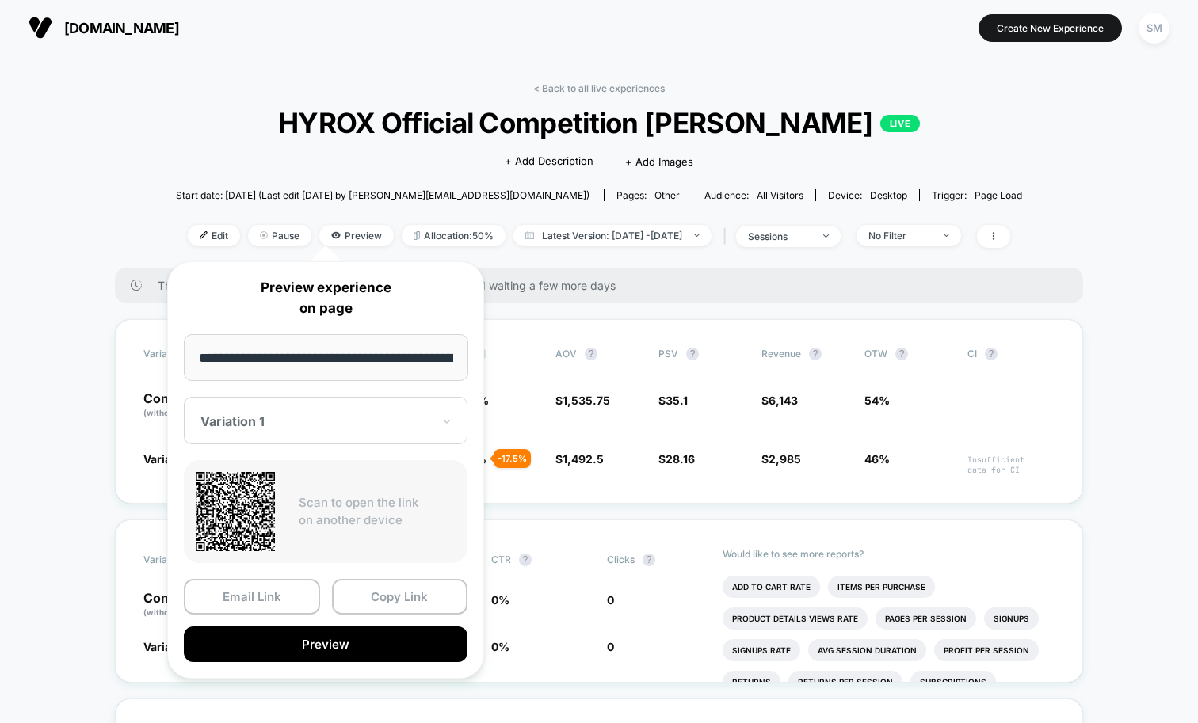
click at [426, 667] on div "**********" at bounding box center [325, 470] width 317 height 418
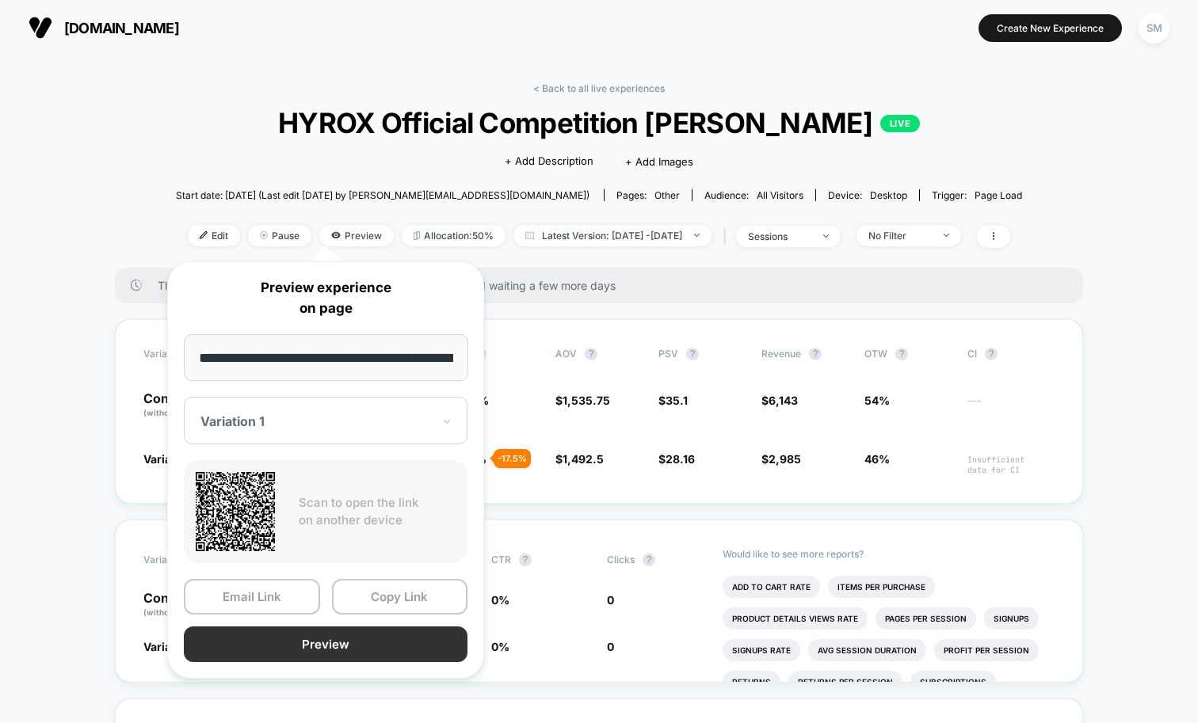
click at [433, 649] on button "Preview" at bounding box center [326, 645] width 284 height 36
